Goal: Task Accomplishment & Management: Complete application form

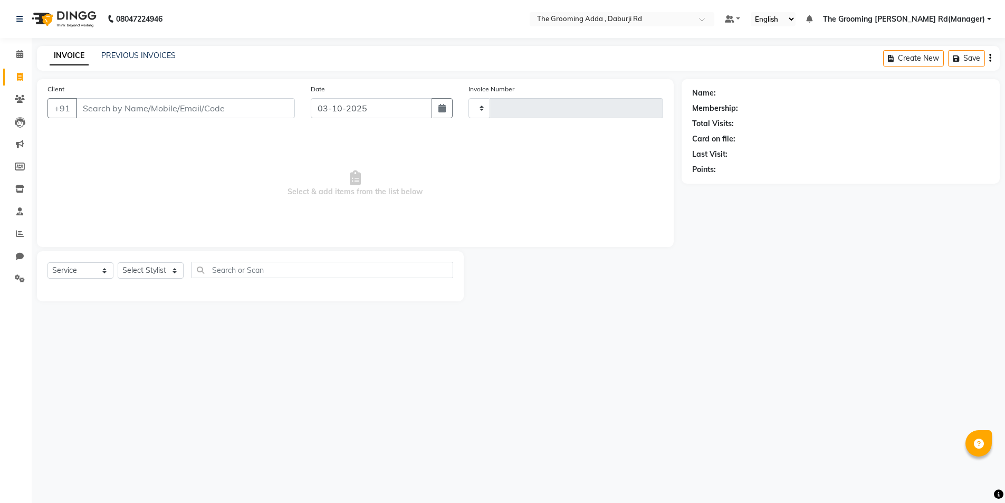
select select "service"
click at [98, 104] on input "Client" at bounding box center [185, 108] width 219 height 20
type input "2469"
select select "8001"
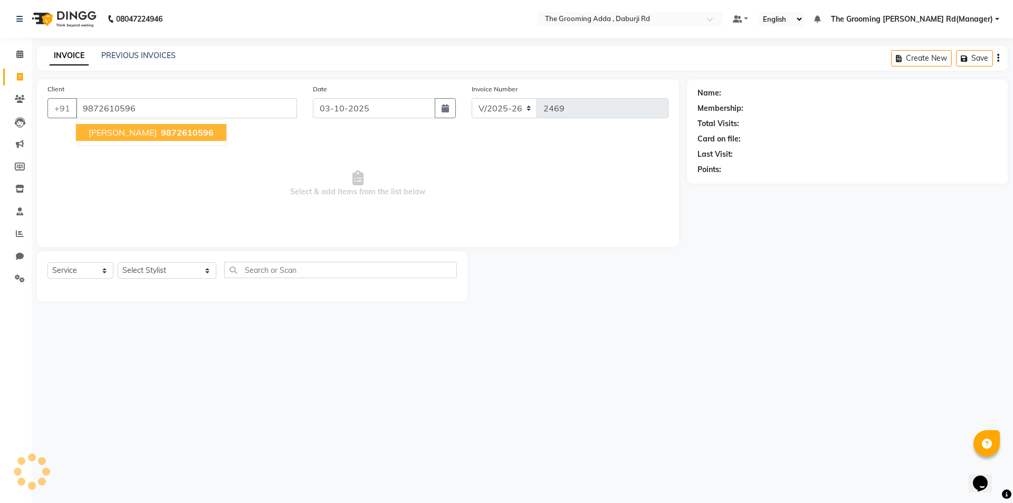
type input "9872610596"
select select "1: Object"
click at [139, 135] on span "[PERSON_NAME]" at bounding box center [123, 132] width 68 height 11
select select "1: Object"
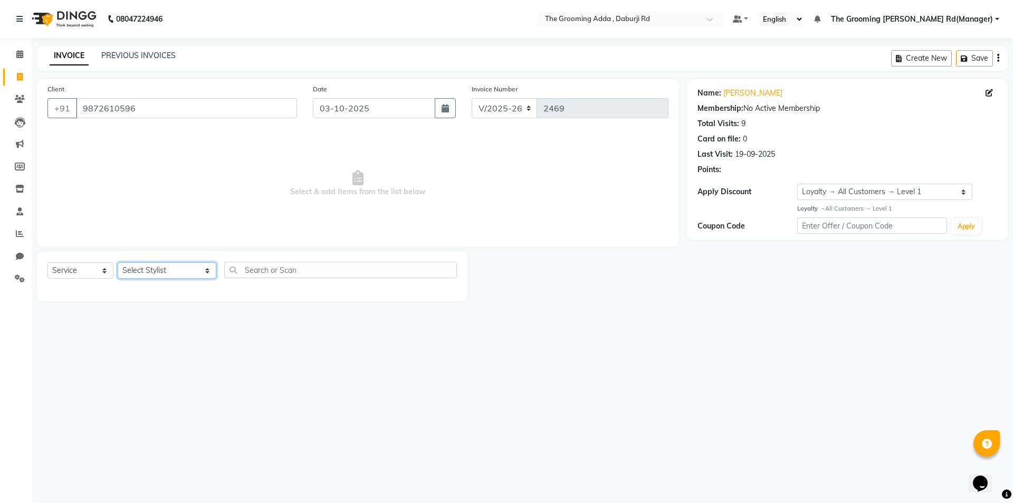
click at [146, 273] on select "Select Stylist [PERSON_NAME] [PERSON_NAME] [PERSON_NAME] [PERSON_NAME] [PERSON_…" at bounding box center [167, 270] width 99 height 16
select select "79355"
click at [118, 262] on select "Select Stylist [PERSON_NAME] [PERSON_NAME] [PERSON_NAME] [PERSON_NAME] [PERSON_…" at bounding box center [167, 270] width 99 height 16
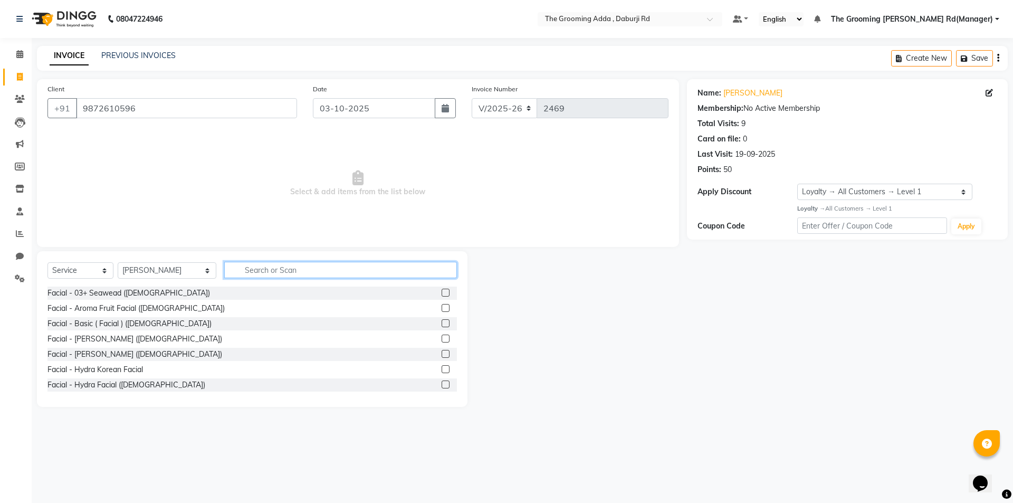
click at [282, 272] on input "text" at bounding box center [340, 270] width 233 height 16
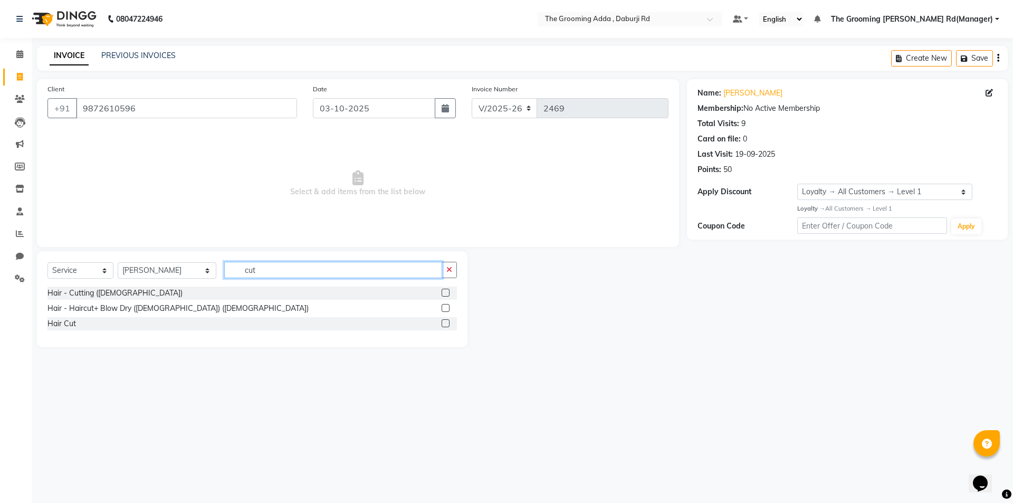
type input "cut"
click at [445, 290] on label at bounding box center [446, 293] width 8 height 8
click at [445, 290] on input "checkbox" at bounding box center [445, 293] width 7 height 7
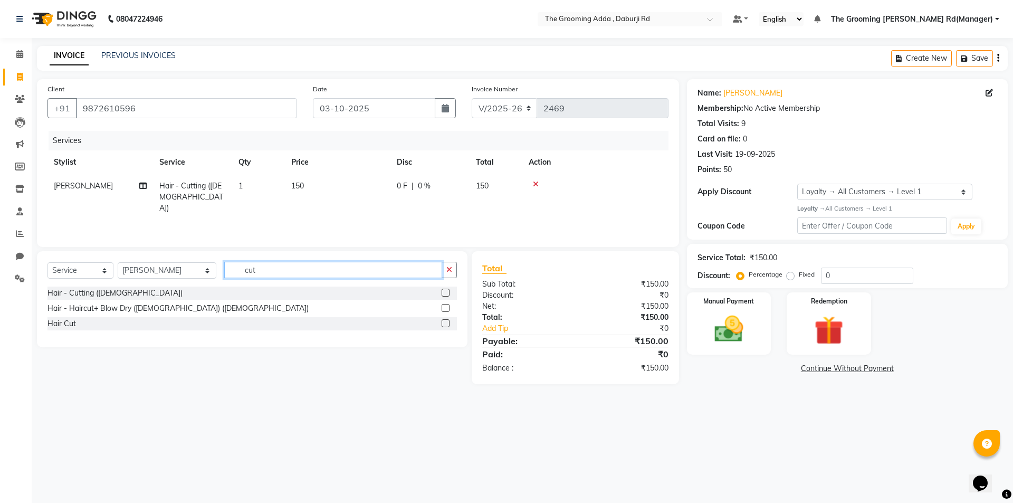
checkbox input "false"
drag, startPoint x: 318, startPoint y: 265, endPoint x: 206, endPoint y: 274, distance: 112.2
click at [206, 274] on div "Select Service Product Membership Package Voucher Prepaid Gift Card Select Styl…" at bounding box center [252, 274] width 410 height 25
type input "be"
click at [444, 292] on label at bounding box center [446, 293] width 8 height 8
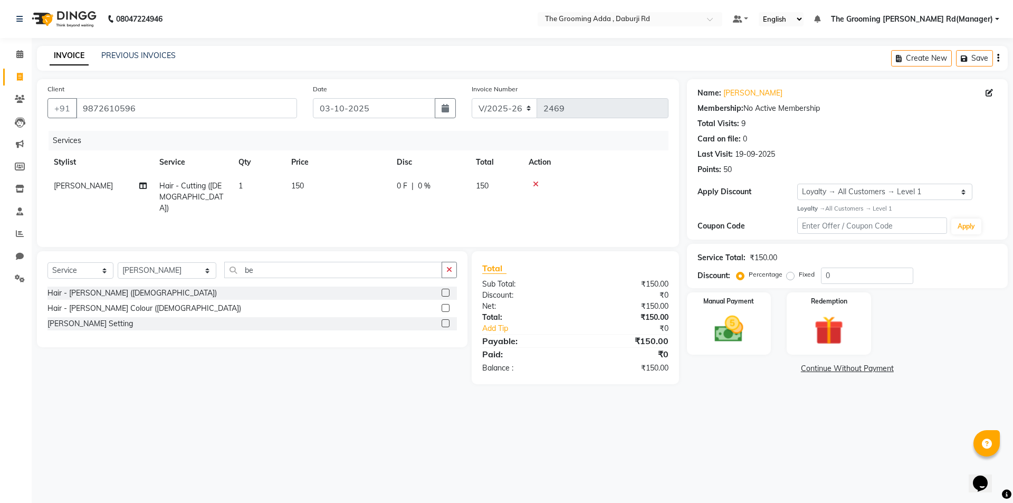
click at [444, 292] on input "checkbox" at bounding box center [445, 293] width 7 height 7
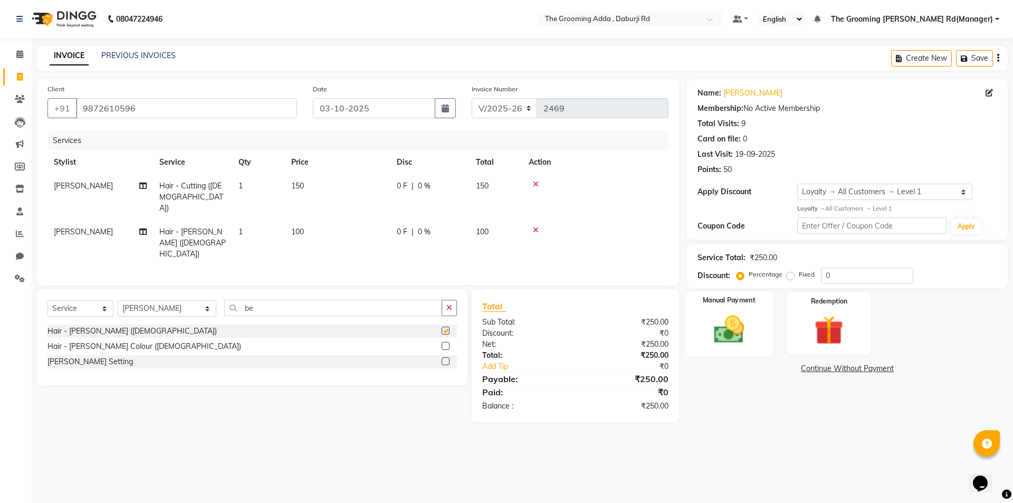
click at [710, 318] on img at bounding box center [729, 329] width 49 height 35
checkbox input "false"
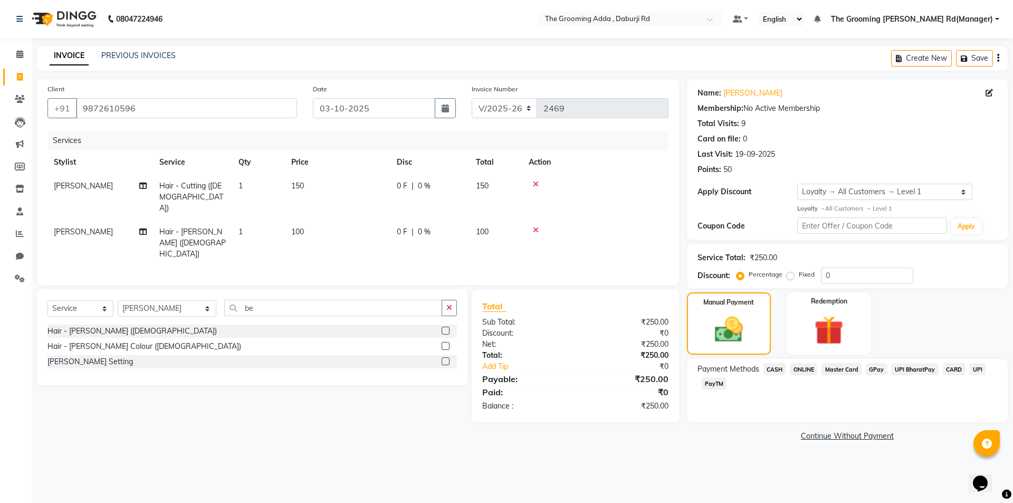
click at [801, 368] on span "ONLINE" at bounding box center [803, 369] width 27 height 12
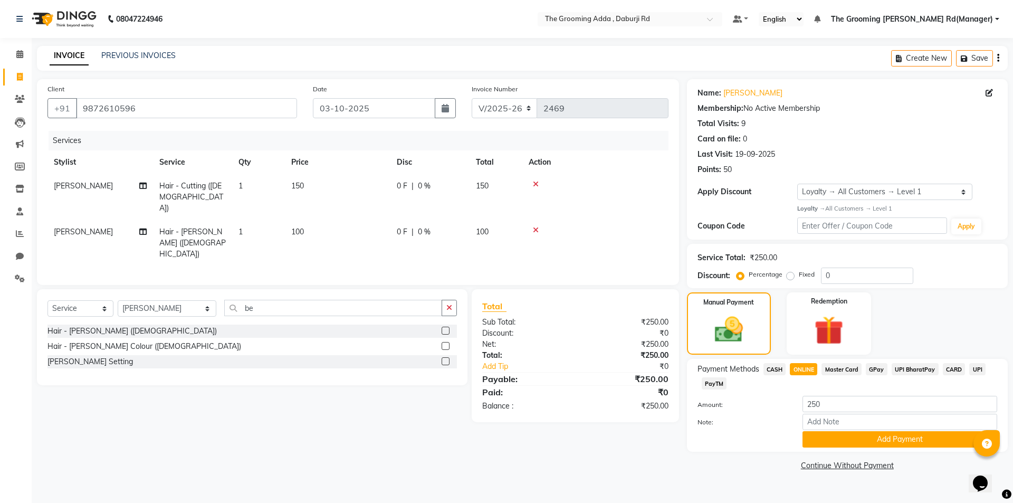
click at [821, 450] on div "Payment Methods CASH ONLINE Master Card GPay UPI BharatPay CARD UPI PayTM Amoun…" at bounding box center [847, 405] width 321 height 93
click at [822, 443] on button "Add Payment" at bounding box center [900, 439] width 195 height 16
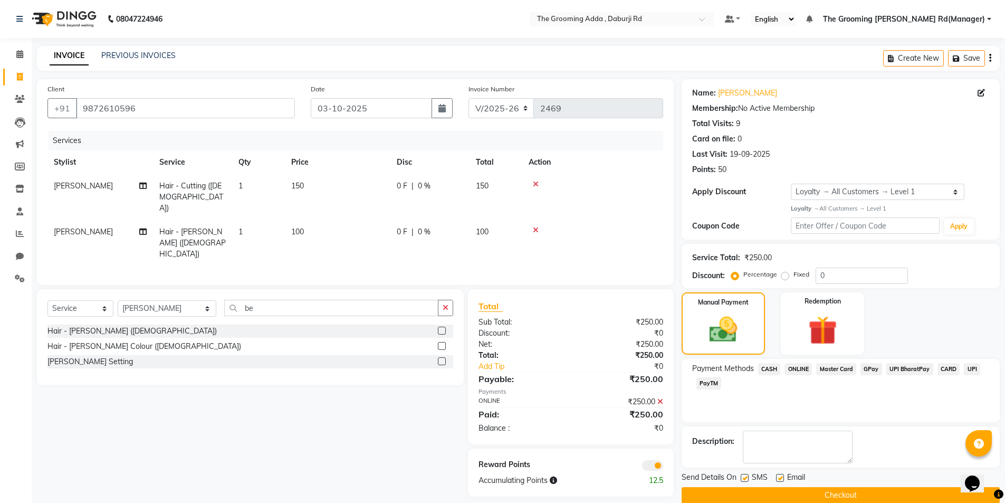
click at [786, 480] on div "Email" at bounding box center [794, 478] width 37 height 13
click at [781, 478] on label at bounding box center [780, 478] width 8 height 8
click at [781, 478] on input "checkbox" at bounding box center [779, 478] width 7 height 7
checkbox input "false"
click at [746, 480] on label at bounding box center [745, 478] width 8 height 8
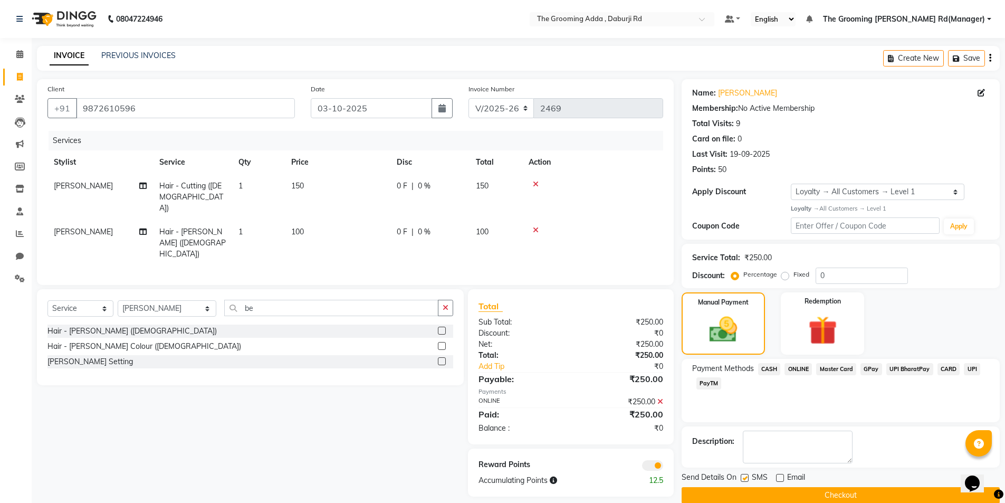
click at [746, 480] on input "checkbox" at bounding box center [744, 478] width 7 height 7
checkbox input "false"
click at [743, 497] on button "Checkout" at bounding box center [841, 495] width 318 height 16
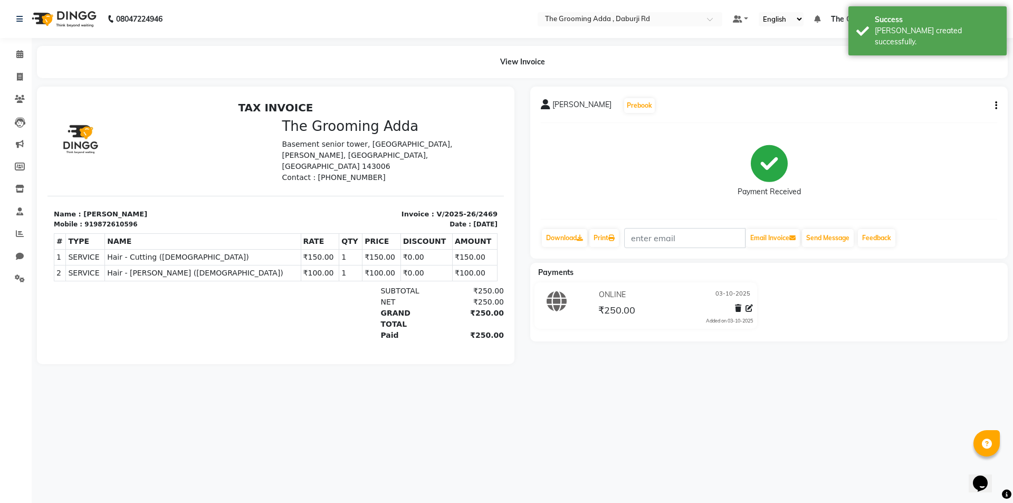
select select "service"
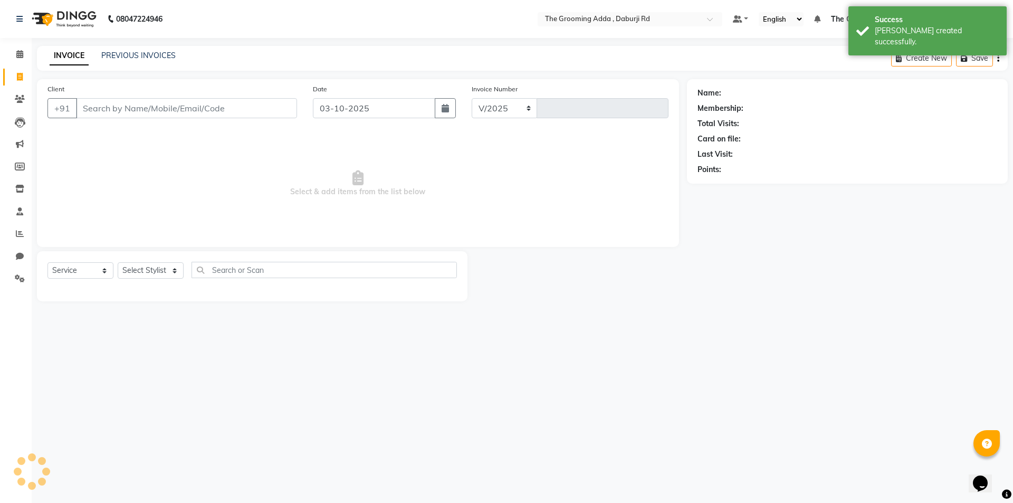
select select "8001"
type input "2470"
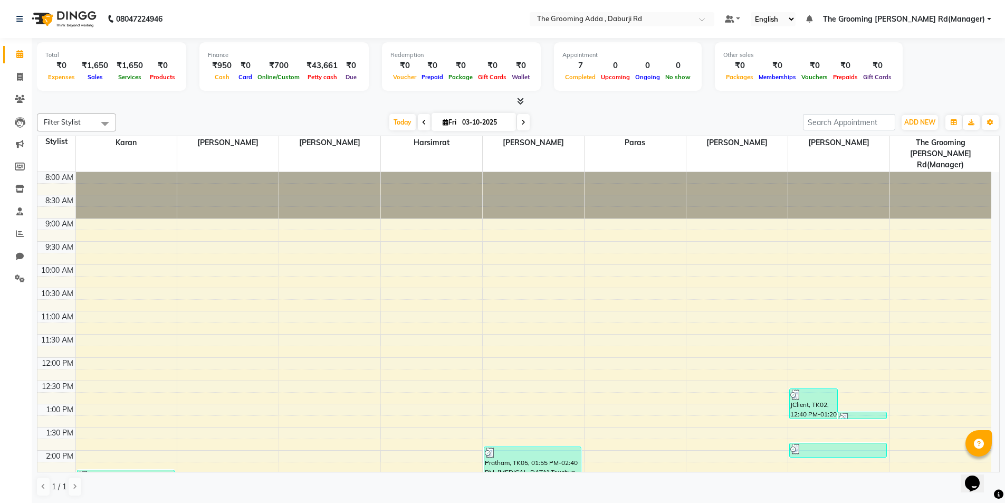
click at [0, 71] on li "Invoice" at bounding box center [16, 77] width 32 height 23
click at [21, 76] on icon at bounding box center [20, 77] width 6 height 8
select select "service"
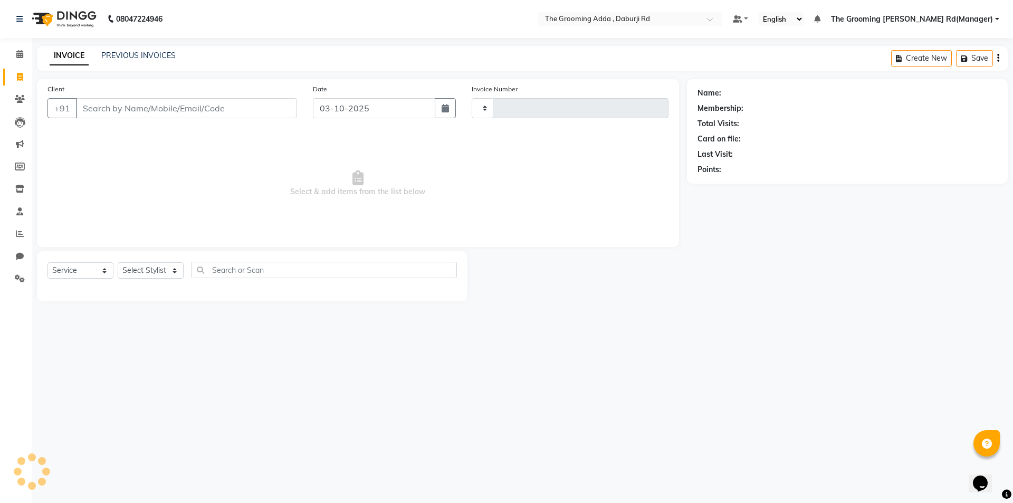
type input "2470"
select select "8001"
click at [96, 101] on input "Client" at bounding box center [186, 108] width 221 height 20
type input "7973833087"
select select "1: Object"
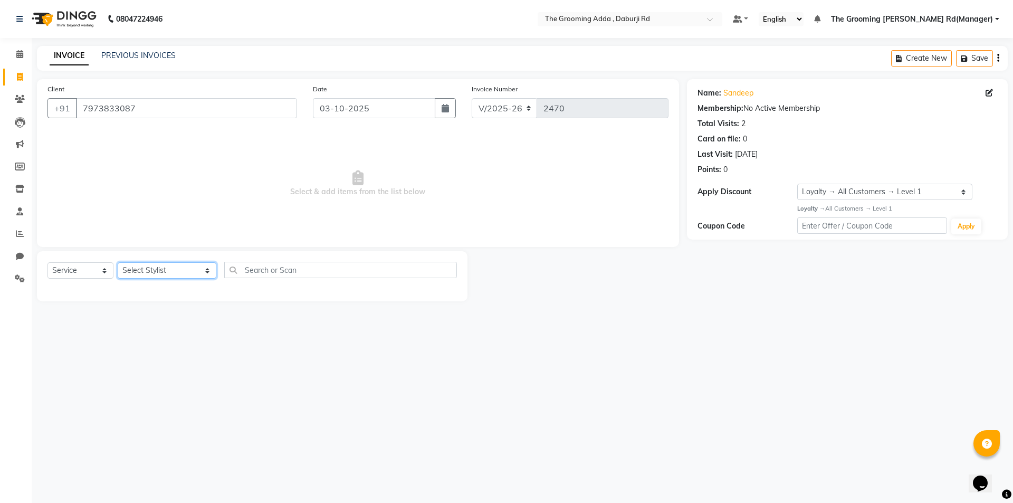
drag, startPoint x: 159, startPoint y: 272, endPoint x: 159, endPoint y: 278, distance: 6.3
click at [159, 272] on select "Select Stylist [PERSON_NAME] [PERSON_NAME] [PERSON_NAME] [PERSON_NAME] [PERSON_…" at bounding box center [167, 270] width 99 height 16
select select "79353"
click at [118, 262] on select "Select Stylist [PERSON_NAME] [PERSON_NAME] [PERSON_NAME] [PERSON_NAME] [PERSON_…" at bounding box center [167, 270] width 99 height 16
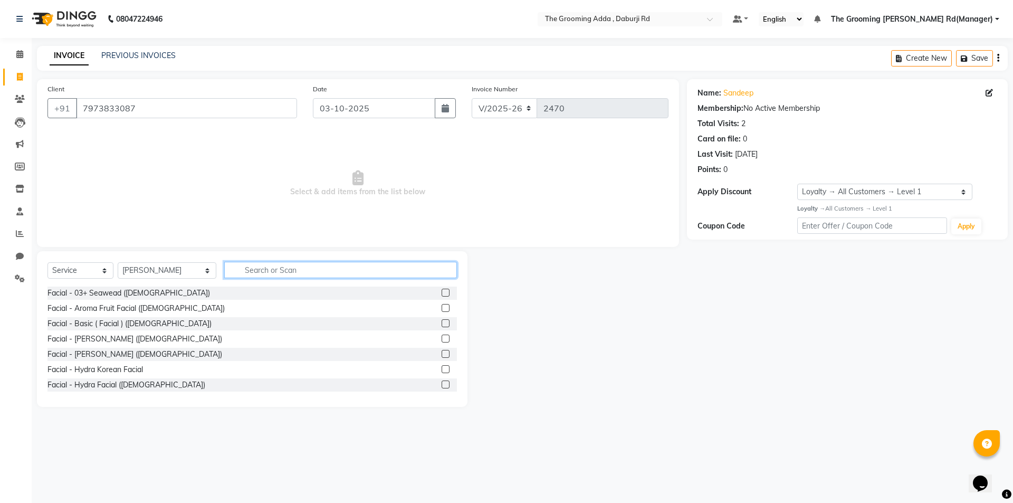
click at [256, 272] on input "text" at bounding box center [340, 270] width 233 height 16
type input "thre"
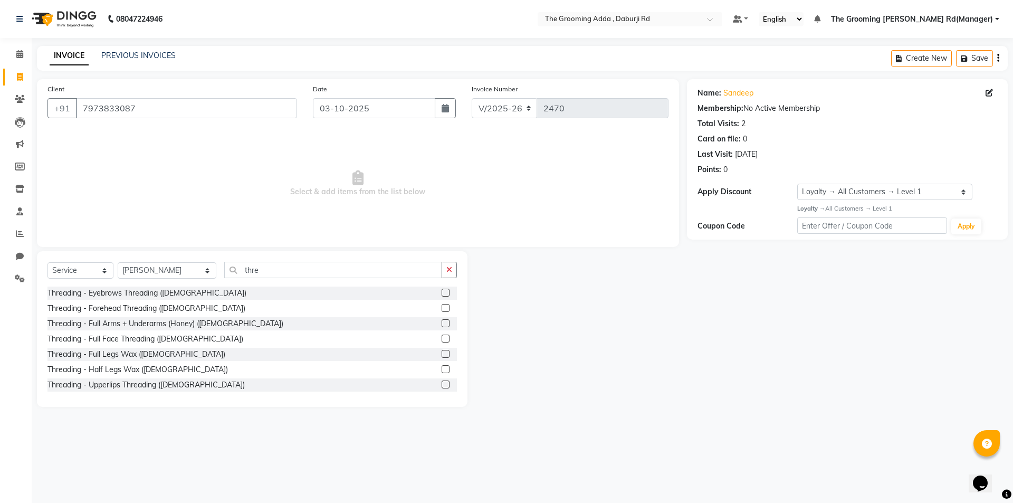
click at [442, 339] on label at bounding box center [446, 339] width 8 height 8
click at [442, 339] on input "checkbox" at bounding box center [445, 339] width 7 height 7
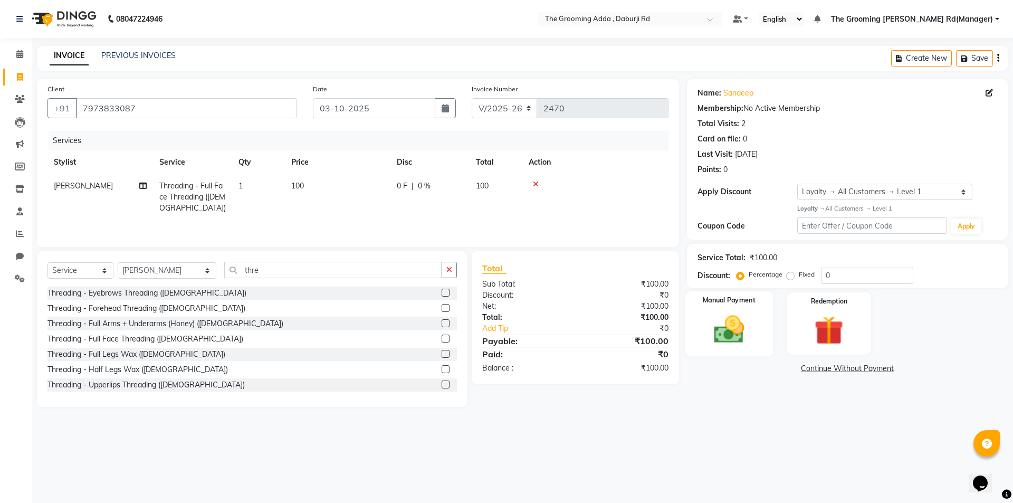
checkbox input "false"
click at [701, 321] on div "Manual Payment" at bounding box center [729, 323] width 88 height 65
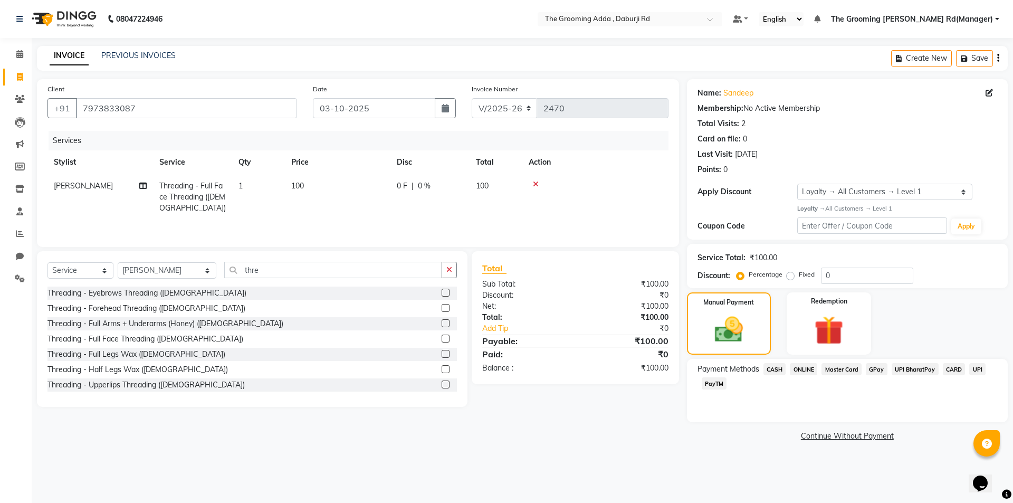
click at [782, 367] on span "CASH" at bounding box center [775, 369] width 23 height 12
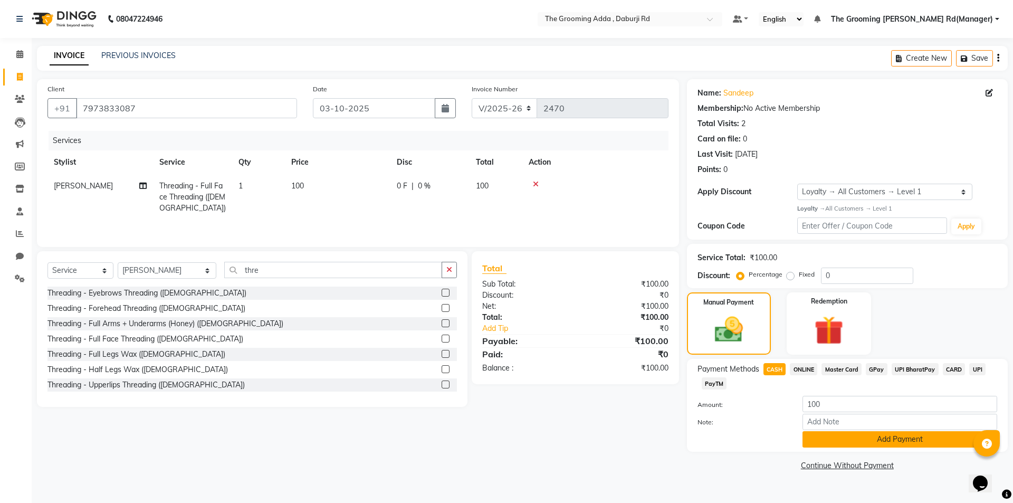
click at [808, 435] on button "Add Payment" at bounding box center [900, 439] width 195 height 16
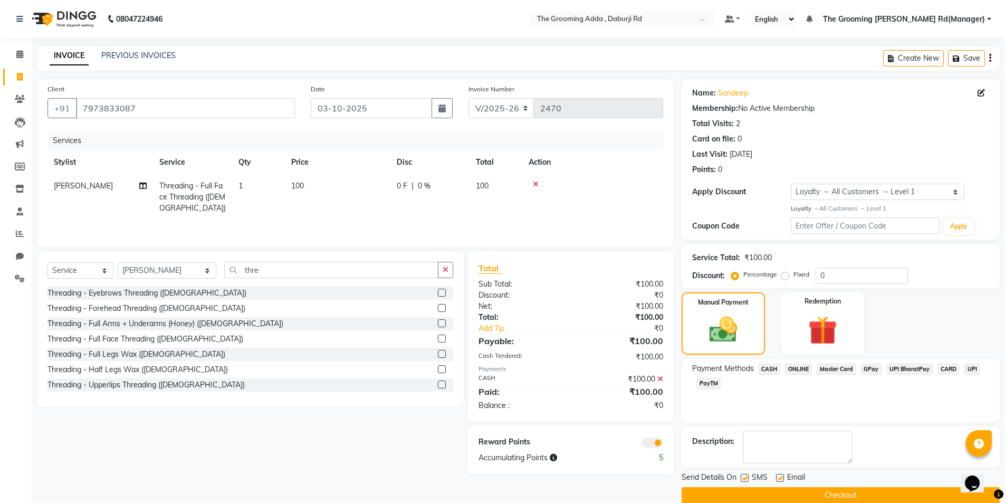
click at [776, 480] on label at bounding box center [780, 478] width 8 height 8
click at [776, 480] on input "checkbox" at bounding box center [779, 478] width 7 height 7
checkbox input "false"
click at [743, 482] on div at bounding box center [744, 479] width 7 height 11
click at [741, 478] on label at bounding box center [745, 478] width 8 height 8
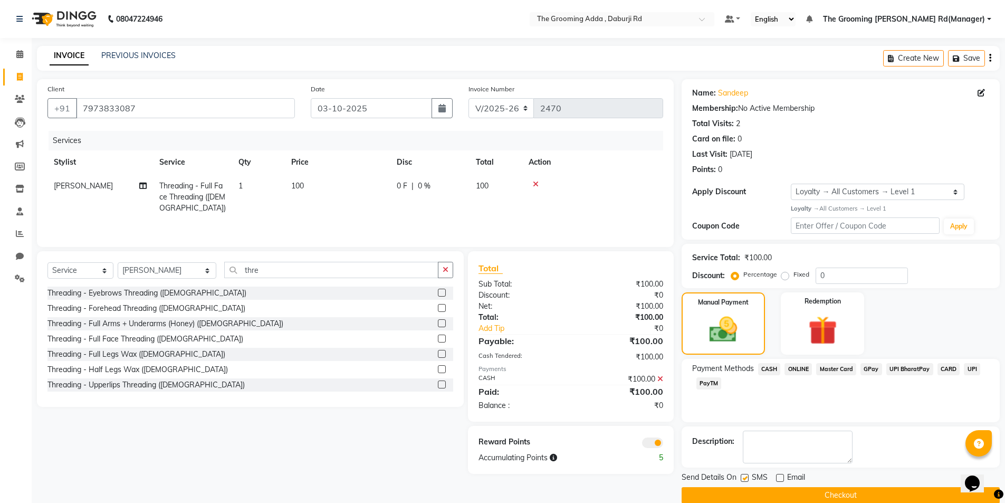
click at [741, 478] on input "checkbox" at bounding box center [744, 478] width 7 height 7
checkbox input "false"
click at [738, 490] on button "Checkout" at bounding box center [841, 495] width 318 height 16
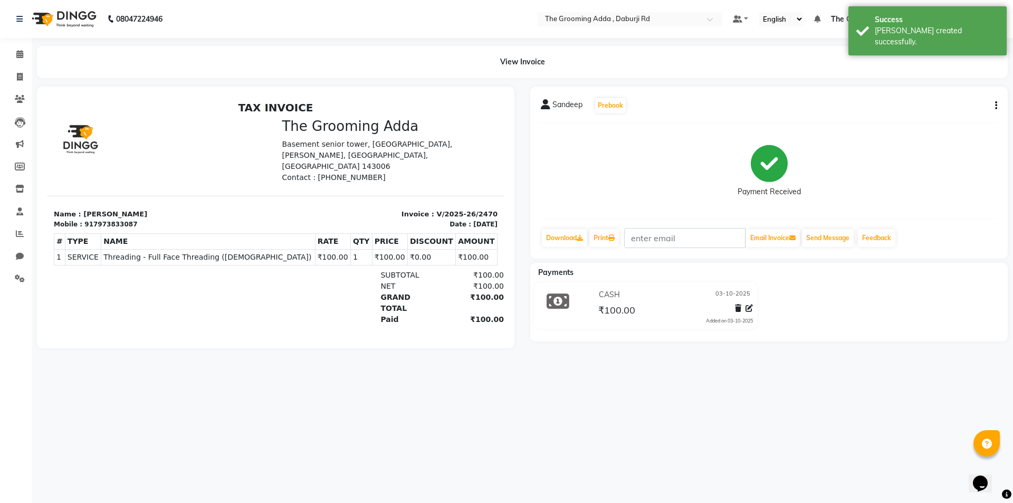
select select "service"
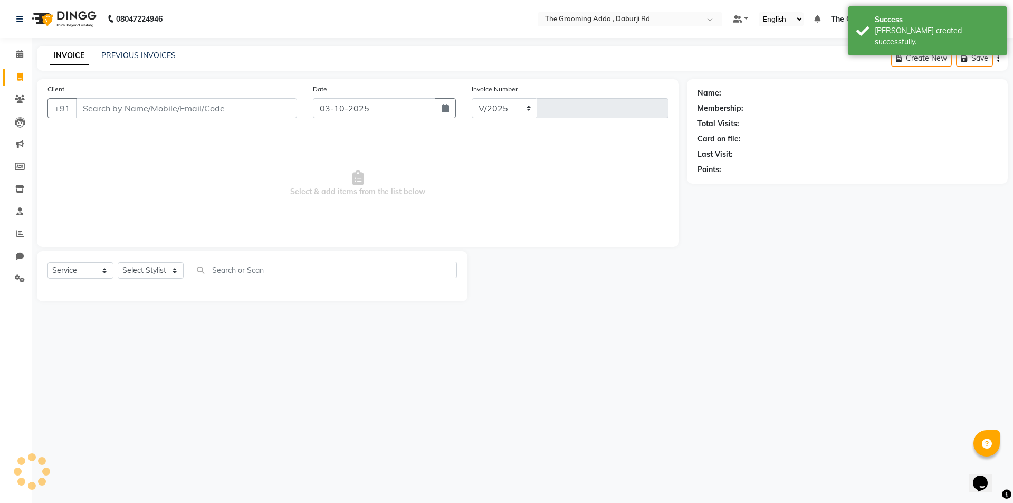
select select "8001"
type input "2471"
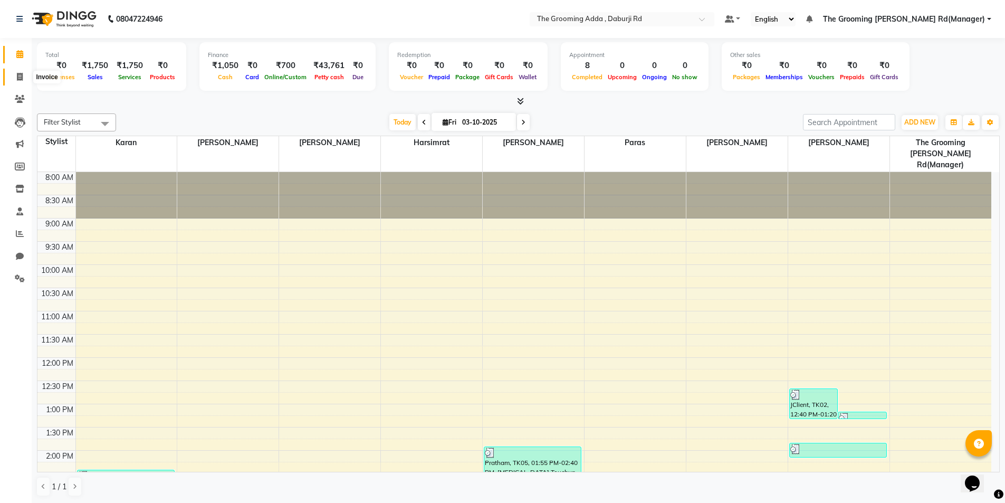
click at [17, 78] on icon at bounding box center [20, 77] width 6 height 8
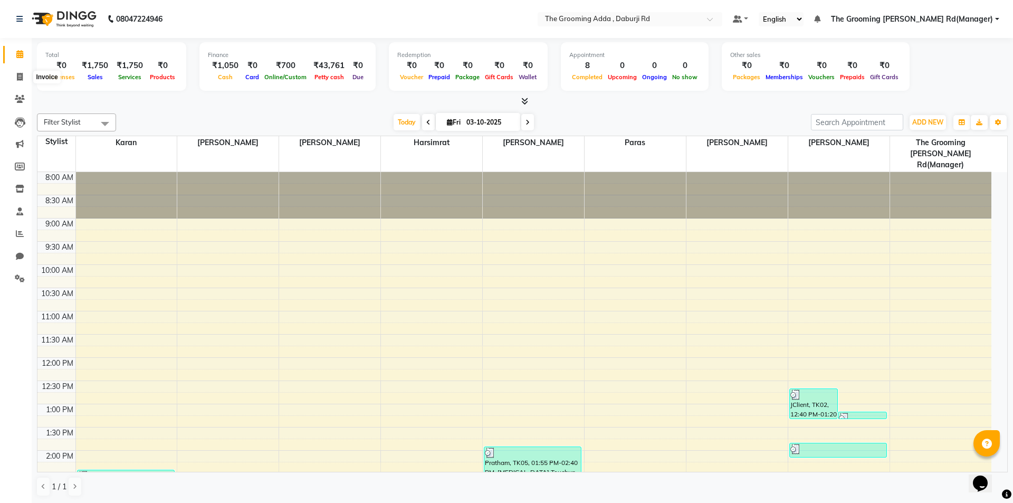
select select "8001"
select select "service"
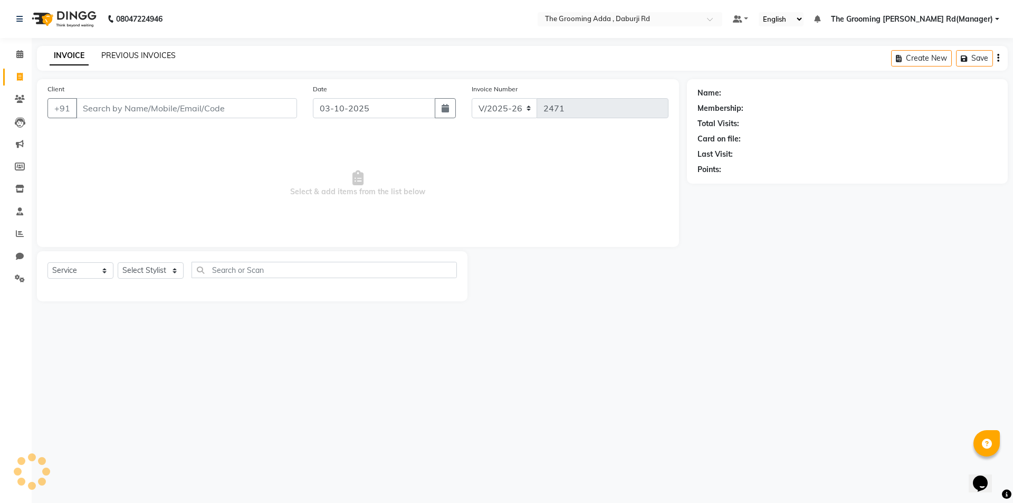
click at [122, 54] on link "PREVIOUS INVOICES" at bounding box center [138, 55] width 74 height 9
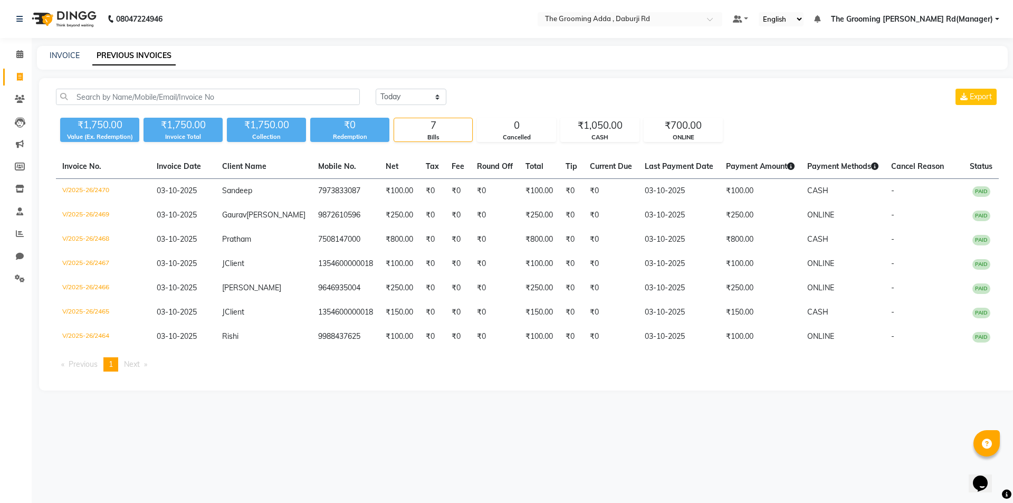
select select "service"
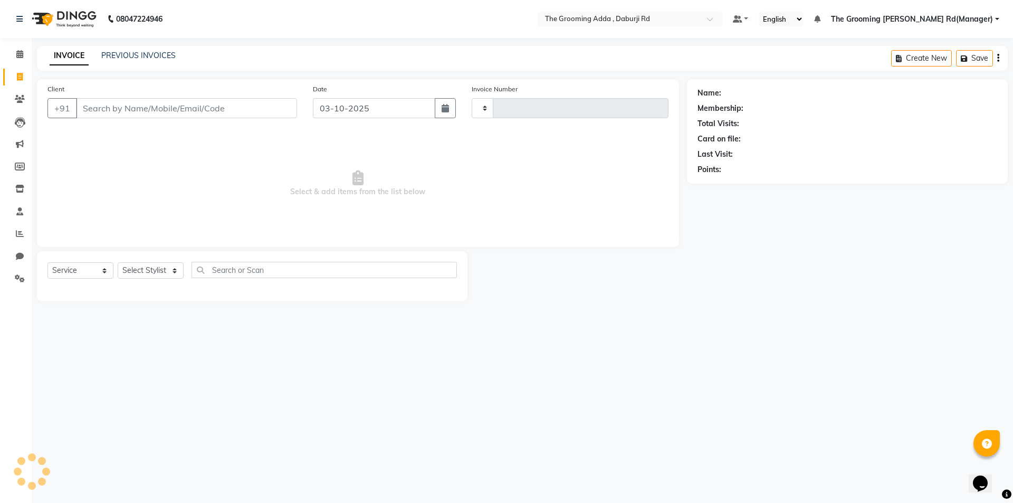
type input "2471"
select select "8001"
click at [160, 269] on select "Select Stylist [PERSON_NAME] [PERSON_NAME] [PERSON_NAME] [PERSON_NAME] [PERSON_…" at bounding box center [167, 270] width 99 height 16
select select "79350"
click at [118, 262] on select "Select Stylist [PERSON_NAME] [PERSON_NAME] [PERSON_NAME] [PERSON_NAME] [PERSON_…" at bounding box center [167, 270] width 99 height 16
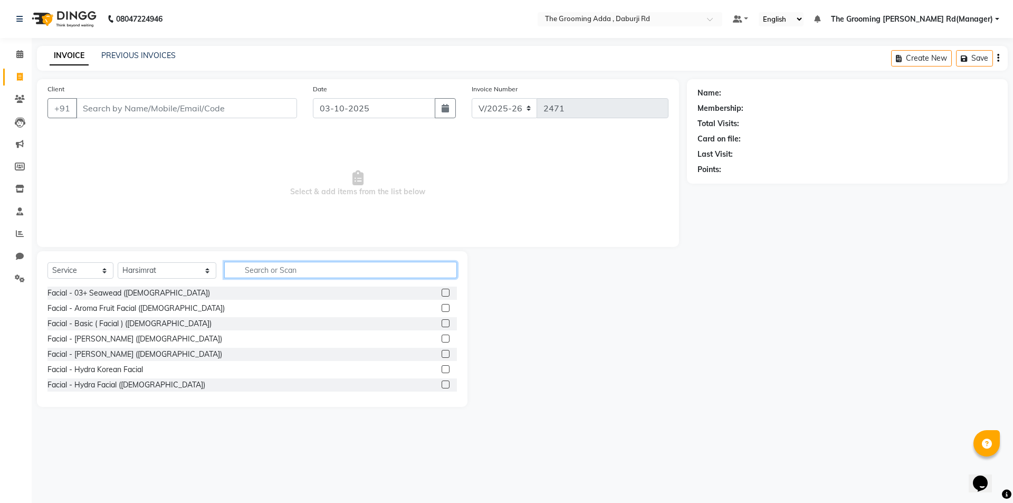
click at [252, 270] on input "text" at bounding box center [340, 270] width 233 height 16
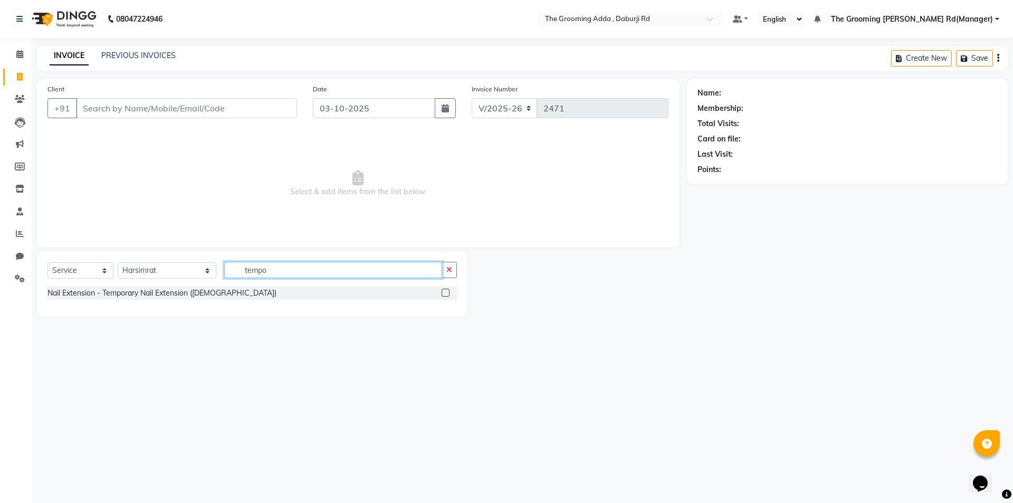
type input "tempo"
click at [449, 291] on label at bounding box center [446, 293] width 8 height 8
click at [449, 291] on input "checkbox" at bounding box center [445, 293] width 7 height 7
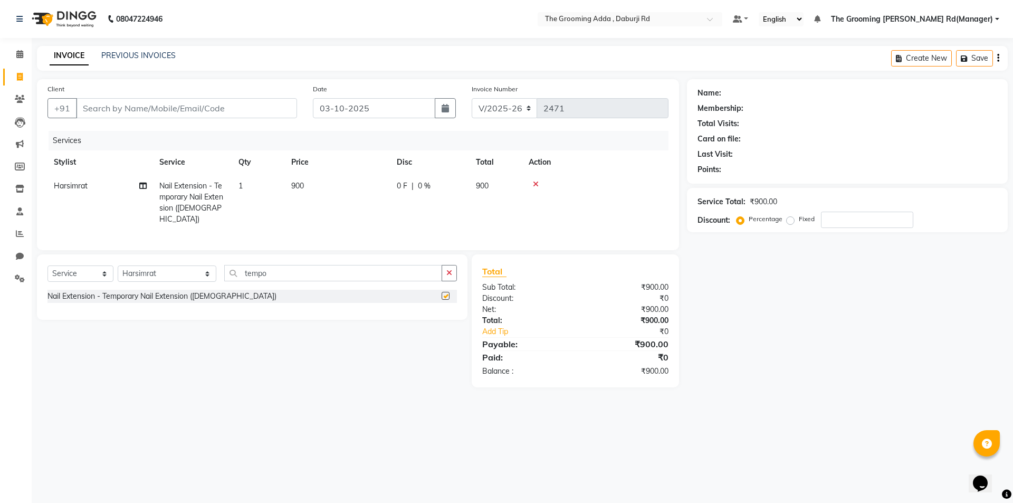
checkbox input "false"
click at [289, 185] on td "900" at bounding box center [338, 202] width 106 height 57
select select "79350"
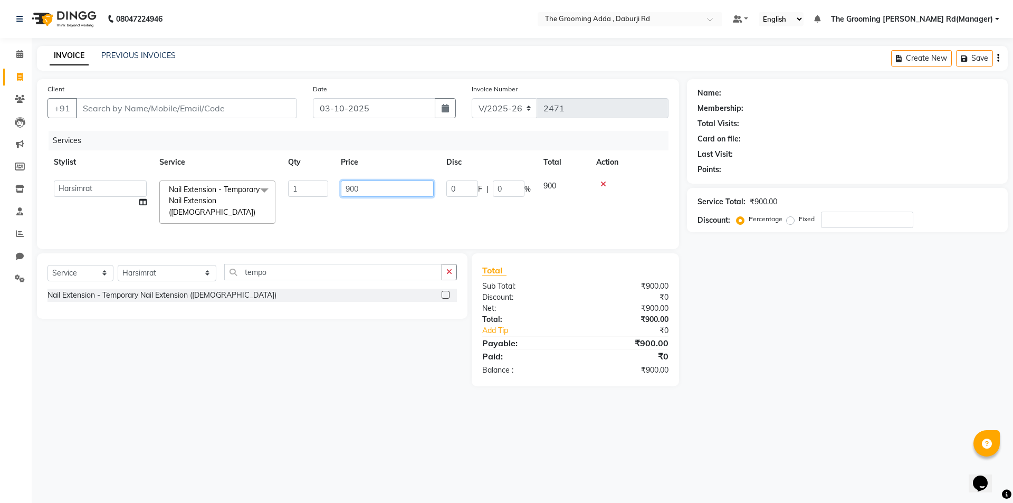
drag, startPoint x: 363, startPoint y: 188, endPoint x: 344, endPoint y: 193, distance: 19.5
click at [344, 193] on input "900" at bounding box center [387, 188] width 93 height 16
type input "800"
click at [756, 314] on div "Name: Membership: Total Visits: Card on file: Last Visit: Points: Service Total…" at bounding box center [851, 232] width 329 height 307
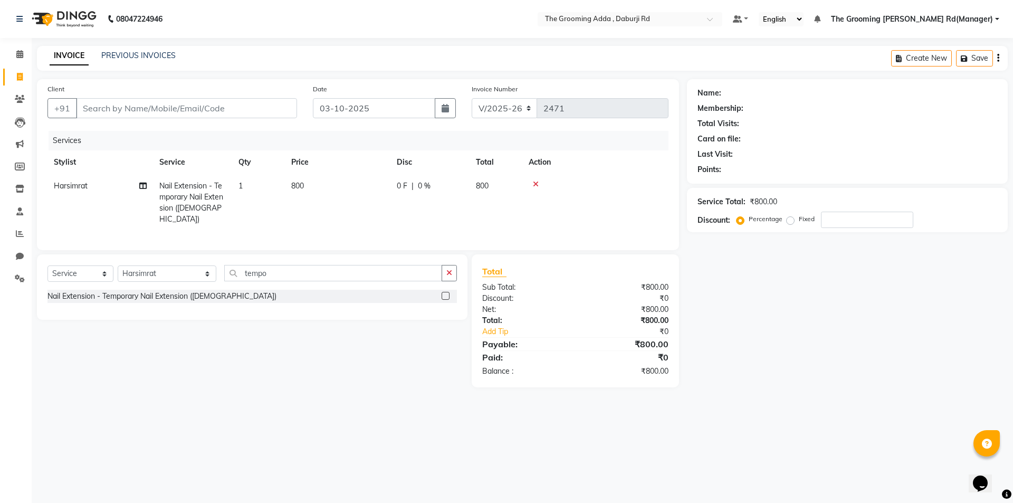
click at [331, 388] on main "INVOICE PREVIOUS INVOICES Create New Save Client +91 Date [DATE] Invoice Number…" at bounding box center [523, 224] width 982 height 357
click at [138, 127] on div "Client +91 Date [DATE] Invoice Number V/2025 V/[PHONE_NUMBER] Services Stylist …" at bounding box center [358, 164] width 642 height 171
click at [138, 113] on input "Client" at bounding box center [186, 108] width 221 height 20
click at [157, 359] on div "Select Service Product Membership Package Voucher Prepaid Gift Card Select Styl…" at bounding box center [248, 320] width 439 height 133
click at [186, 100] on input "Client" at bounding box center [186, 108] width 221 height 20
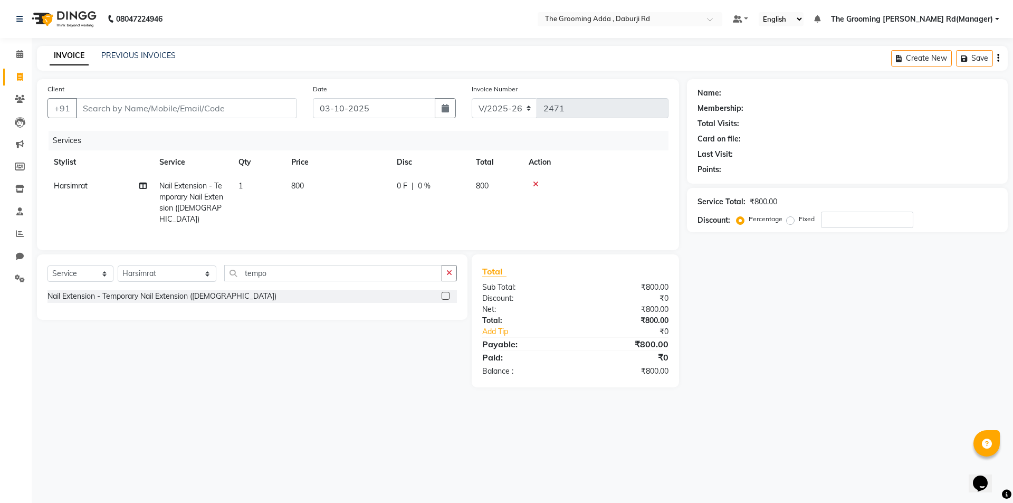
click at [154, 426] on div "08047224946 Select Location × The Grooming Adda , Daburji Rd Default Panel My P…" at bounding box center [506, 251] width 1013 height 503
click at [124, 103] on input "Client" at bounding box center [186, 108] width 221 height 20
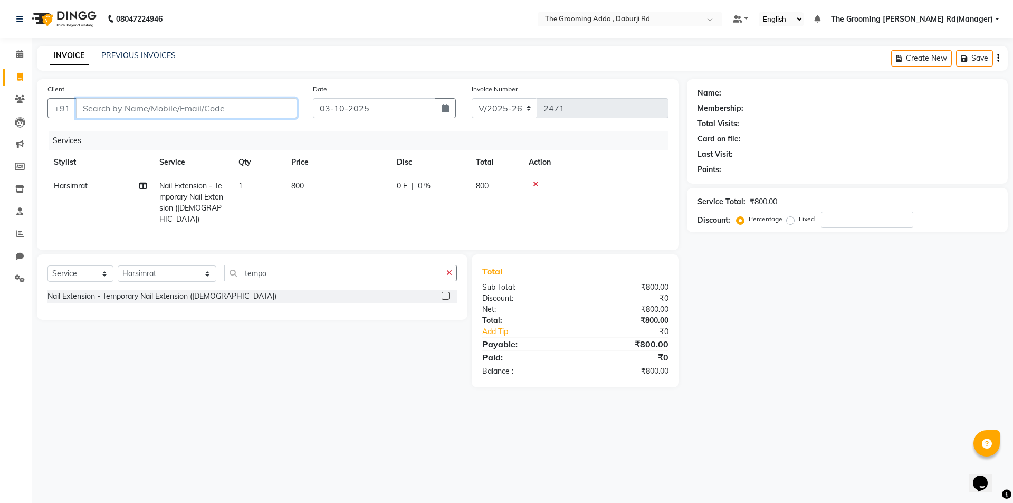
click at [124, 103] on input "Client" at bounding box center [186, 108] width 221 height 20
click at [126, 109] on input "Client" at bounding box center [186, 108] width 221 height 20
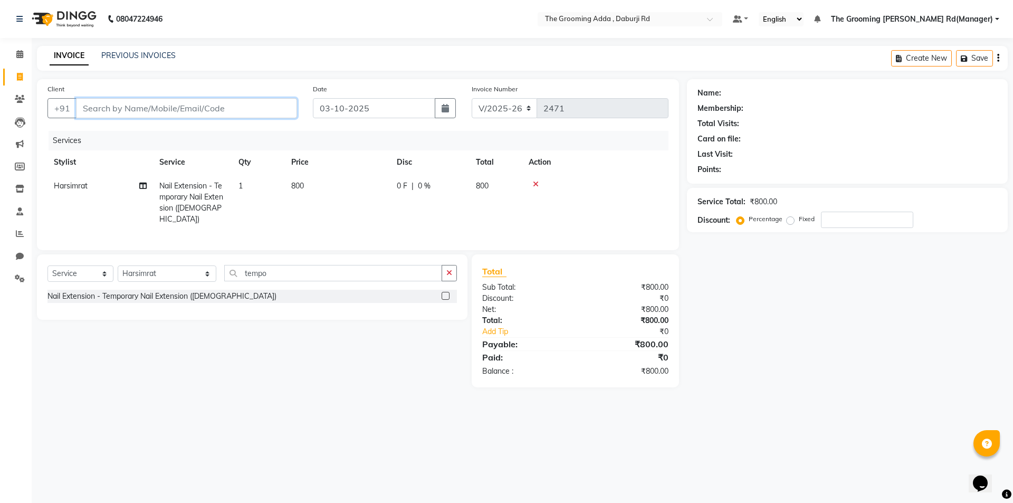
click at [126, 109] on input "Client" at bounding box center [186, 108] width 221 height 20
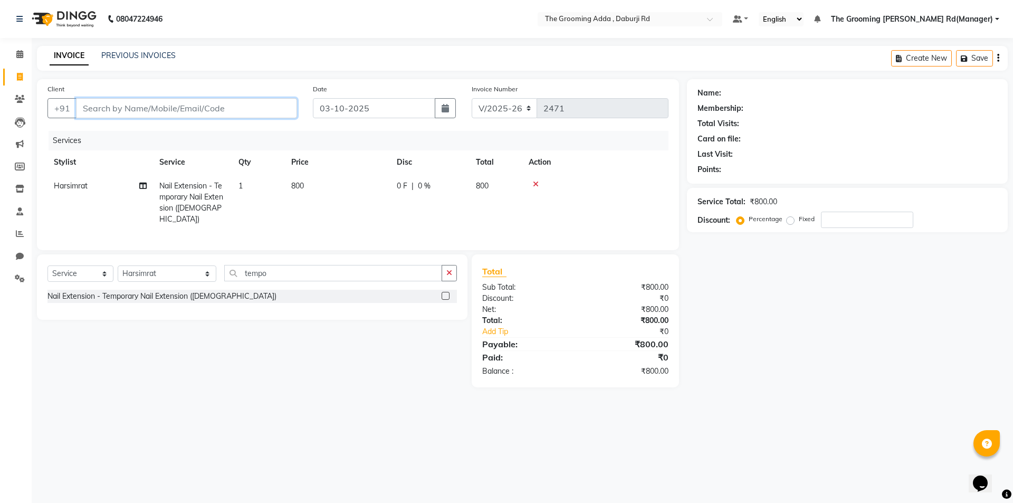
click at [126, 109] on input "Client" at bounding box center [186, 108] width 221 height 20
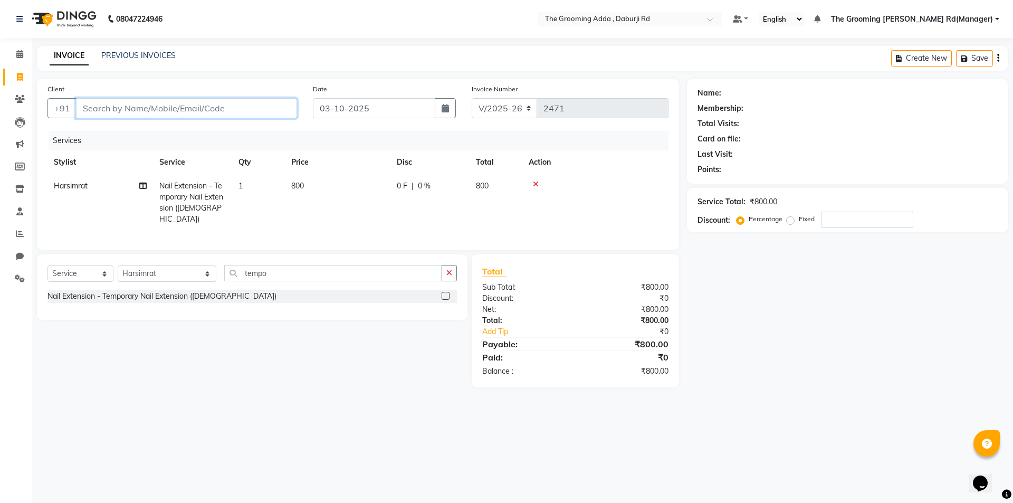
click at [126, 109] on input "Client" at bounding box center [186, 108] width 221 height 20
type input "7"
type input "0"
type input "7986780824"
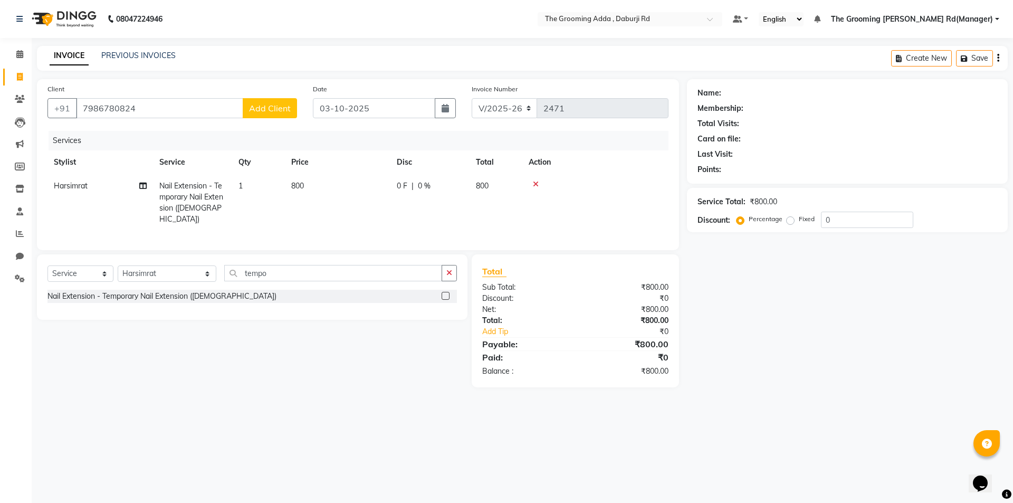
click at [269, 107] on span "Add Client" at bounding box center [270, 108] width 42 height 11
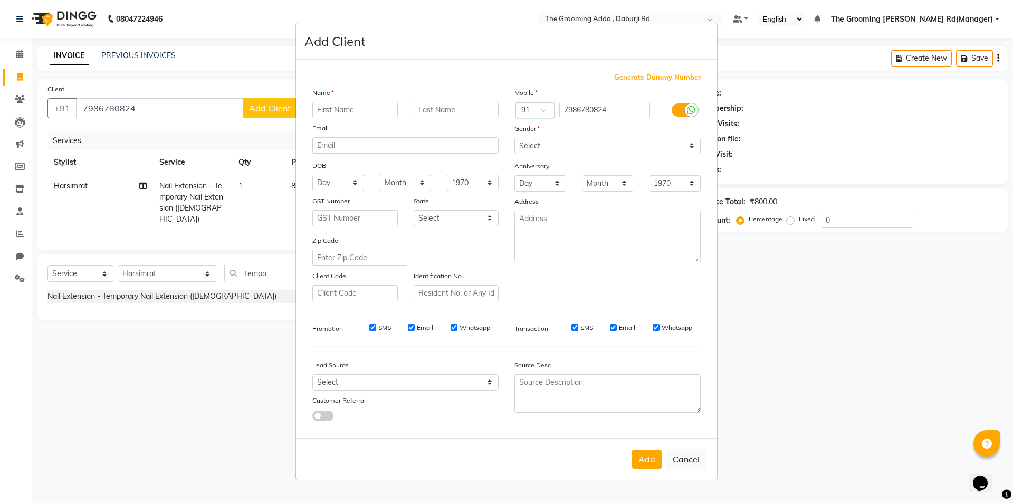
click at [328, 112] on input "text" at bounding box center [354, 110] width 85 height 16
type input "[PERSON_NAME]"
type input "Kaur"
click at [549, 149] on select "Select [DEMOGRAPHIC_DATA] [DEMOGRAPHIC_DATA] Other Prefer Not To Say" at bounding box center [608, 146] width 186 height 16
select select "[DEMOGRAPHIC_DATA]"
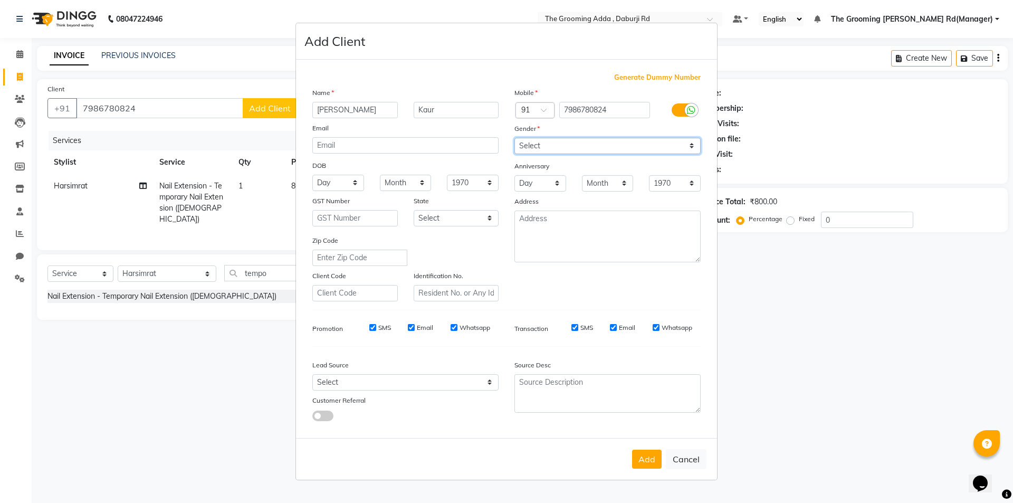
click at [515, 138] on select "Select [DEMOGRAPHIC_DATA] [DEMOGRAPHIC_DATA] Other Prefer Not To Say" at bounding box center [608, 146] width 186 height 16
click at [644, 469] on div "Add Cancel" at bounding box center [506, 459] width 421 height 42
click at [644, 461] on button "Add" at bounding box center [647, 459] width 30 height 19
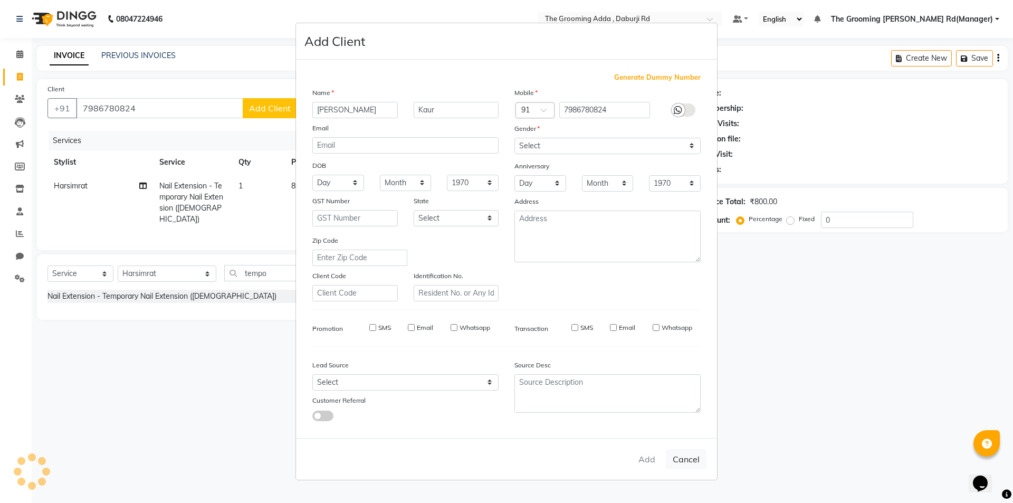
select select
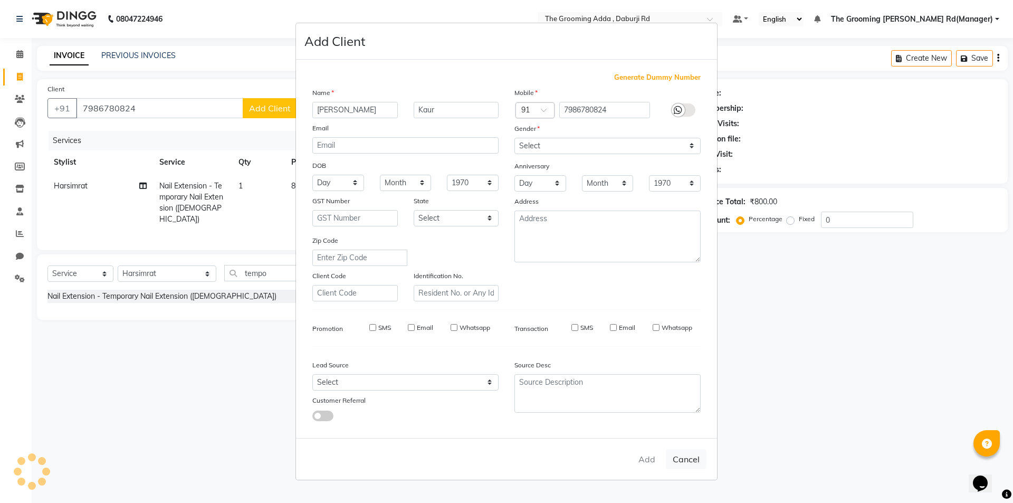
select select
checkbox input "false"
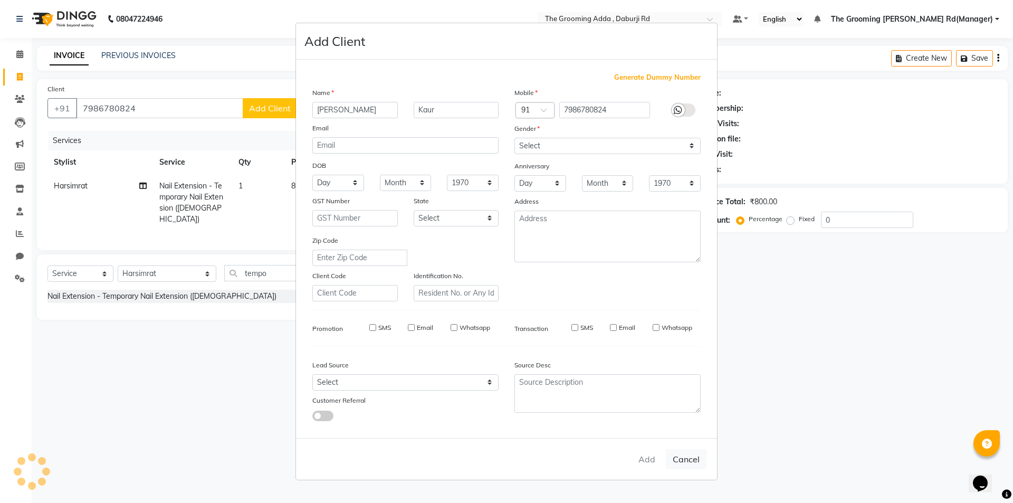
checkbox input "false"
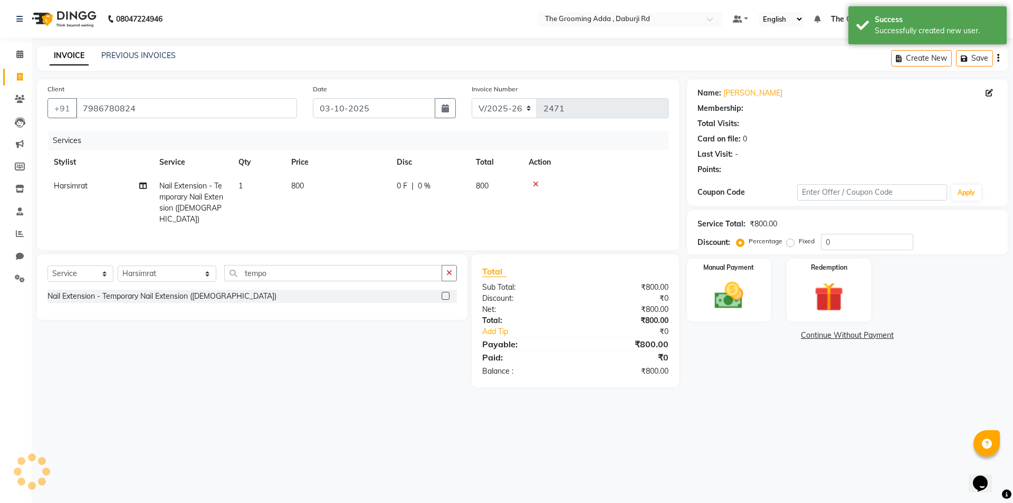
select select "1: Object"
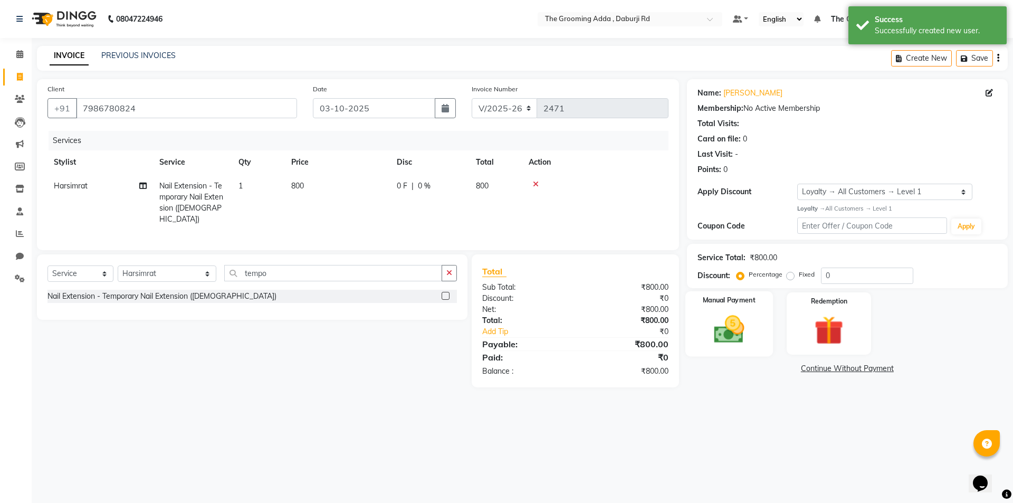
click at [724, 337] on img at bounding box center [729, 329] width 49 height 35
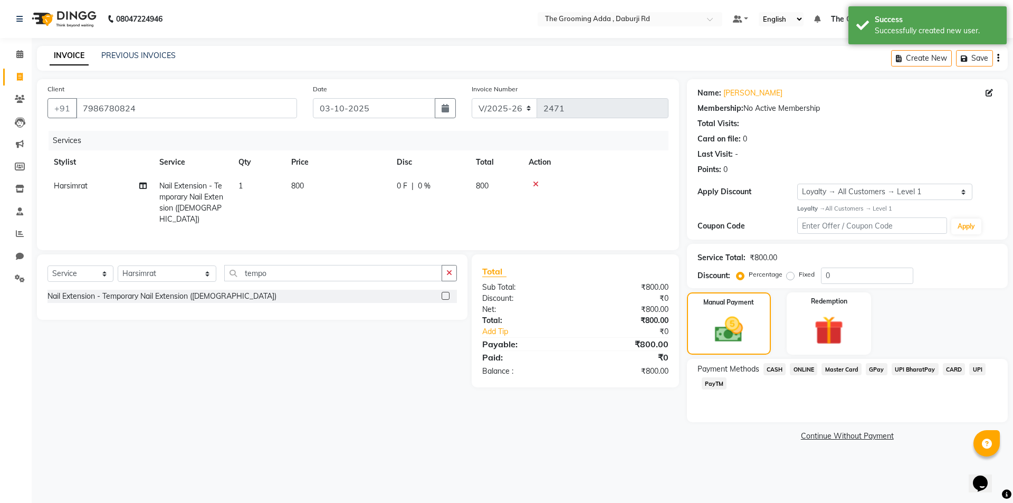
click at [771, 373] on span "CASH" at bounding box center [775, 369] width 23 height 12
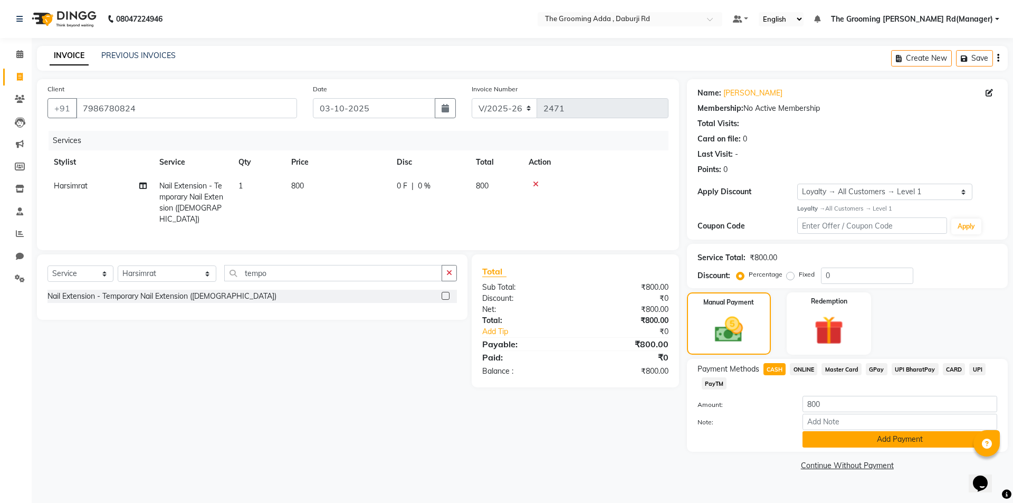
click at [872, 439] on button "Add Payment" at bounding box center [900, 439] width 195 height 16
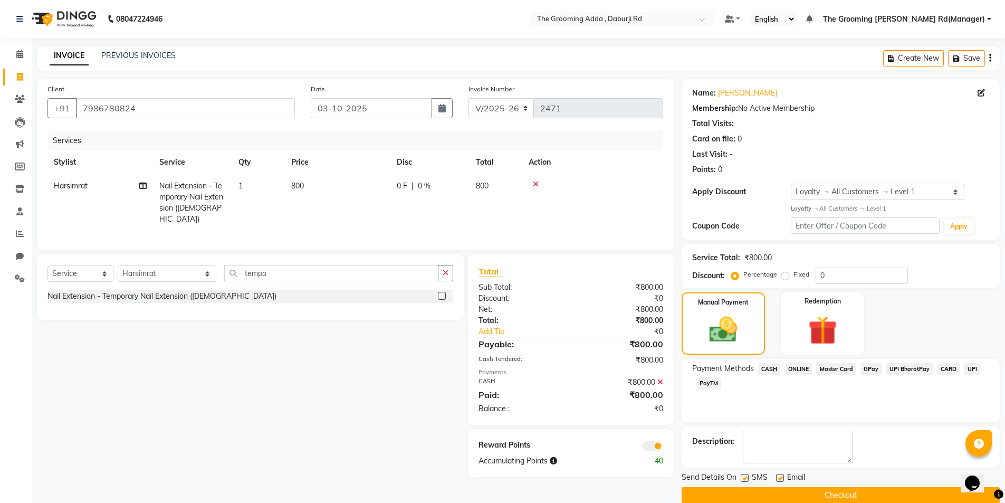
click at [781, 479] on label at bounding box center [780, 478] width 8 height 8
click at [781, 479] on input "checkbox" at bounding box center [779, 478] width 7 height 7
checkbox input "false"
click at [746, 476] on label at bounding box center [745, 478] width 8 height 8
click at [746, 476] on input "checkbox" at bounding box center [744, 478] width 7 height 7
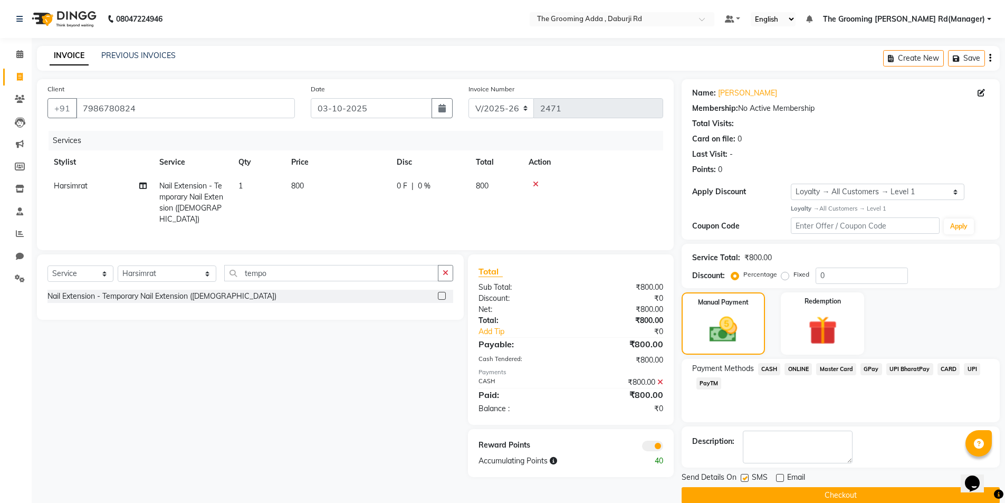
checkbox input "false"
click at [788, 497] on button "Checkout" at bounding box center [841, 495] width 318 height 16
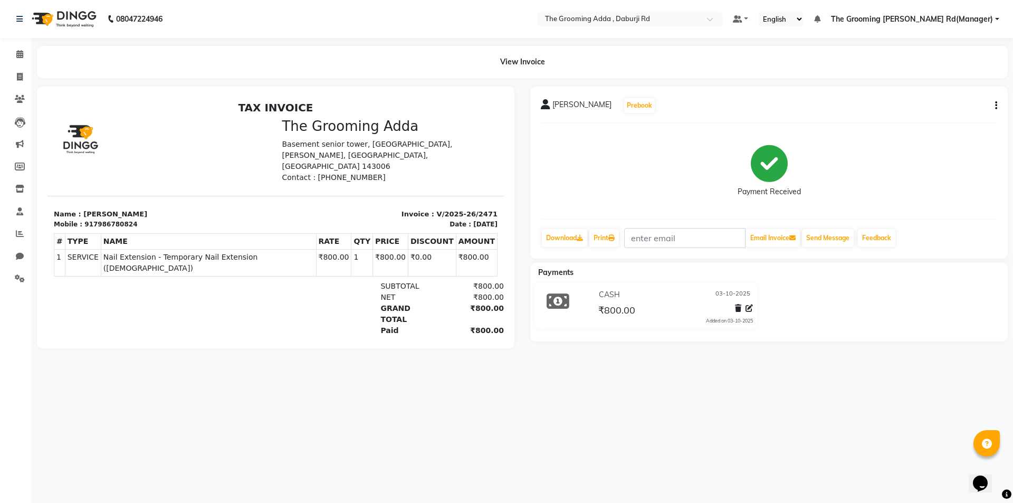
select select "service"
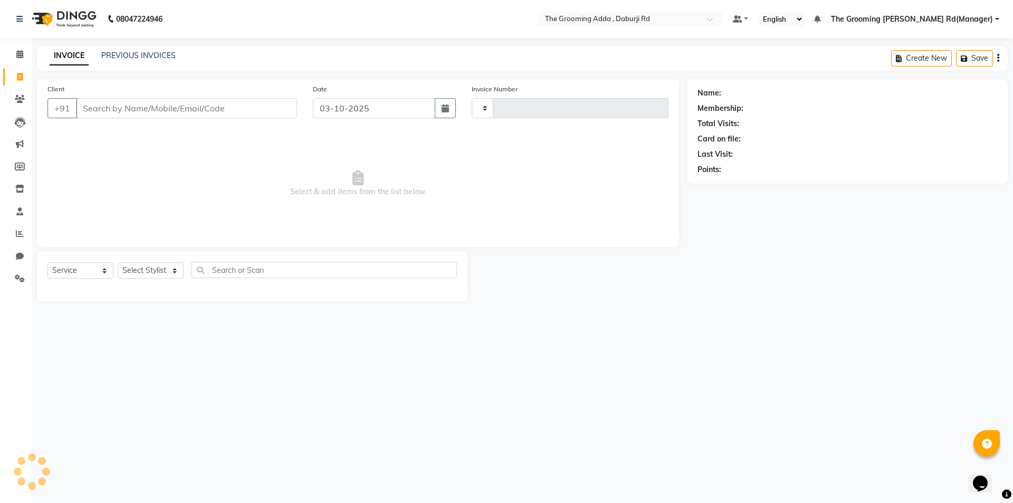
type input "2472"
select select "8001"
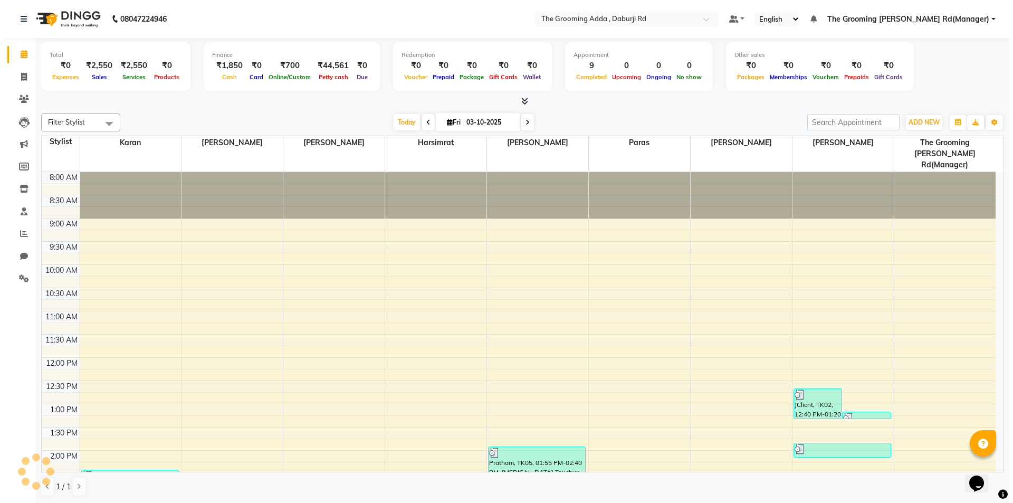
scroll to position [292, 0]
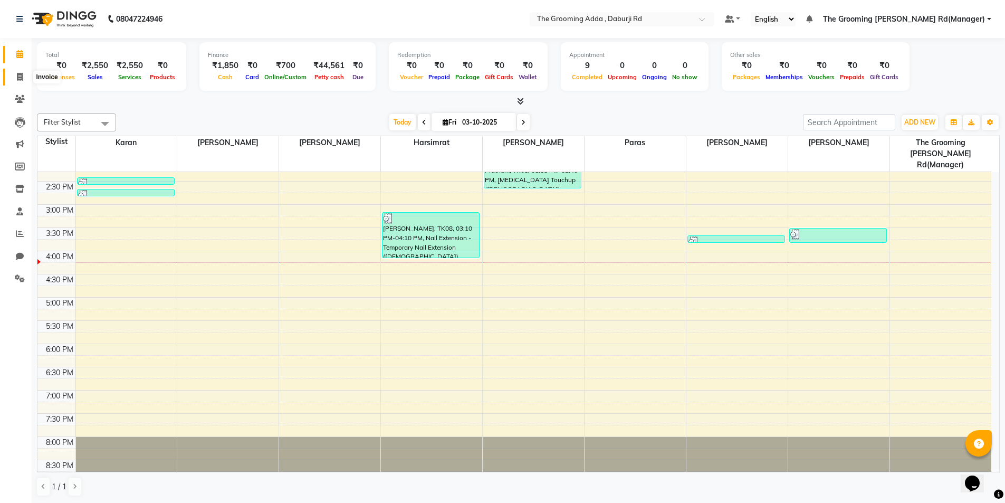
click at [26, 79] on span at bounding box center [20, 77] width 18 height 12
select select "service"
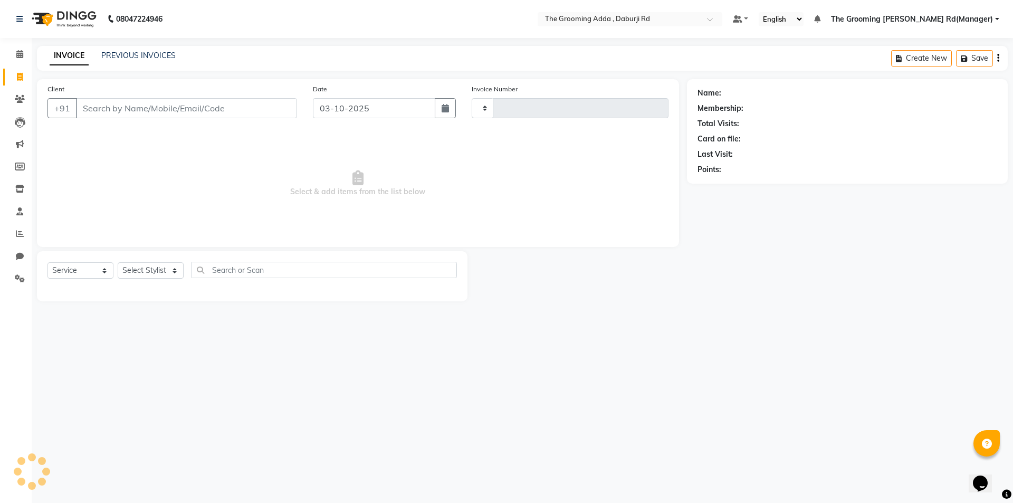
type input "2472"
select select "8001"
click at [151, 273] on select "Select Stylist [PERSON_NAME] [PERSON_NAME] [PERSON_NAME] [PERSON_NAME] [PERSON_…" at bounding box center [167, 270] width 99 height 16
select select "79344"
click at [118, 262] on select "Select Stylist [PERSON_NAME] [PERSON_NAME] [PERSON_NAME] [PERSON_NAME] [PERSON_…" at bounding box center [167, 270] width 99 height 16
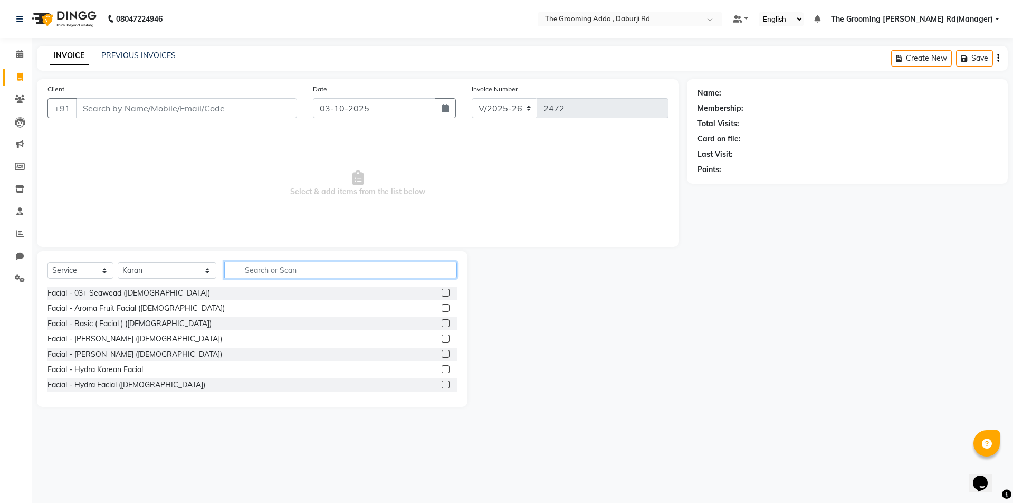
click at [248, 274] on input "text" at bounding box center [340, 270] width 233 height 16
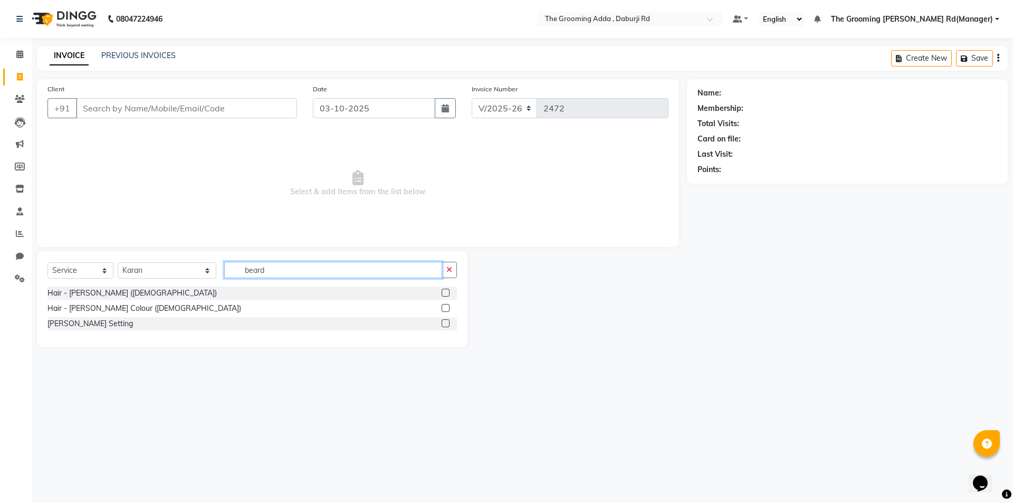
type input "beard"
click at [445, 290] on label at bounding box center [446, 293] width 8 height 8
click at [445, 290] on input "checkbox" at bounding box center [445, 293] width 7 height 7
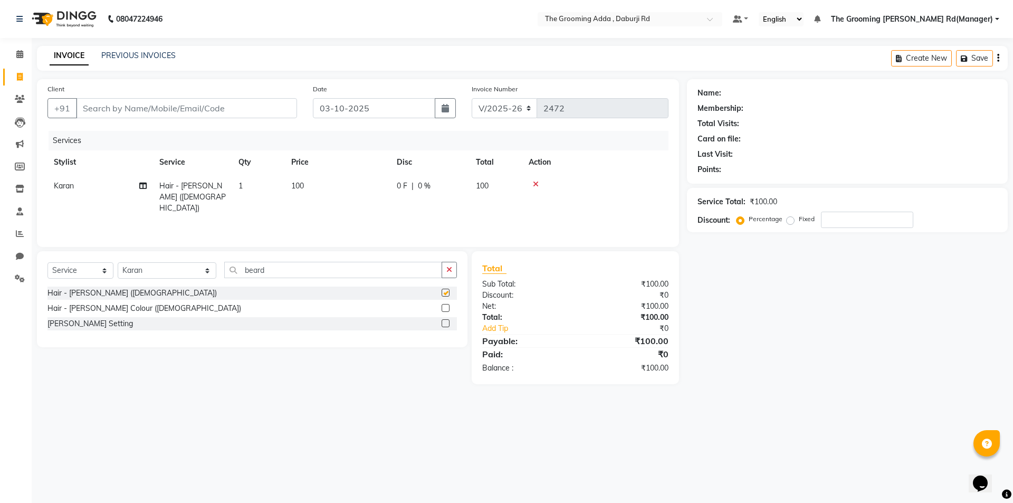
checkbox input "false"
click at [446, 310] on label at bounding box center [446, 308] width 8 height 8
click at [446, 310] on input "checkbox" at bounding box center [445, 308] width 7 height 7
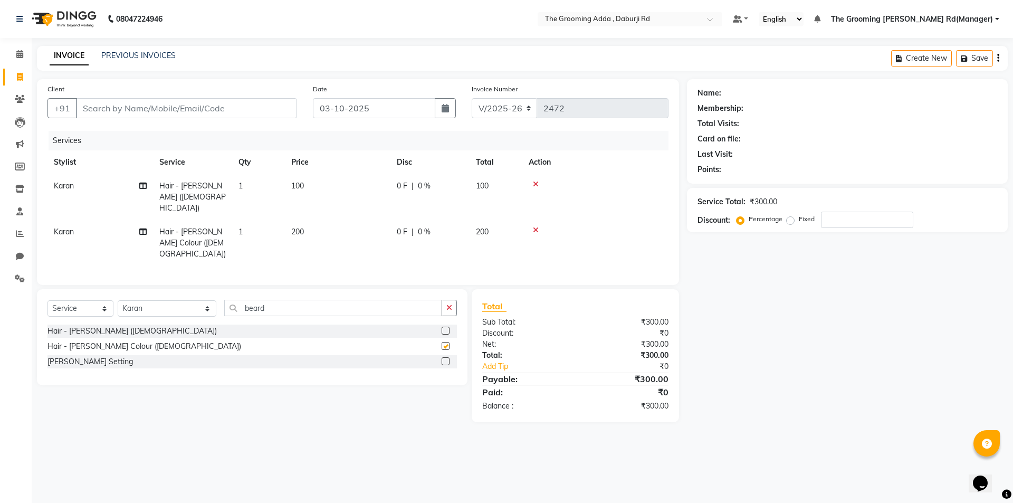
checkbox input "false"
click at [299, 227] on span "200" at bounding box center [297, 231] width 13 height 9
select select "79344"
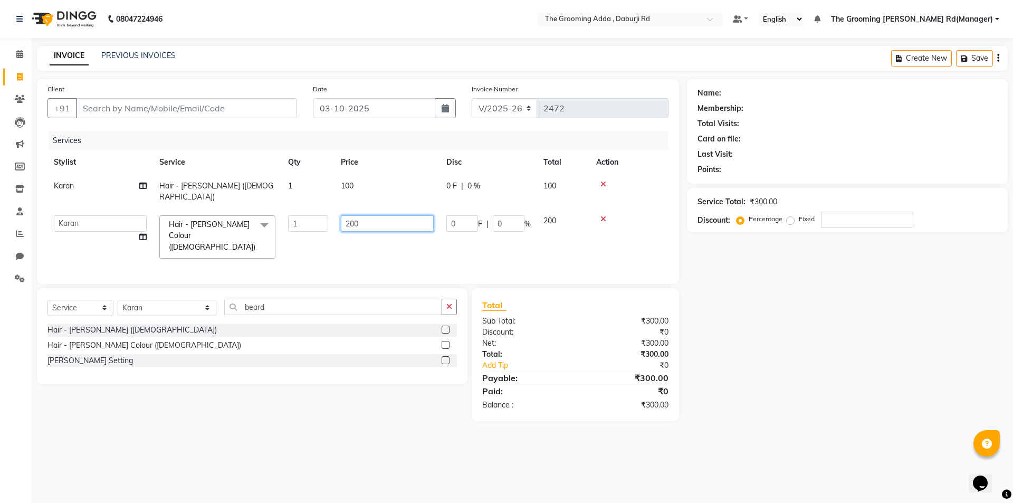
drag, startPoint x: 363, startPoint y: 209, endPoint x: 313, endPoint y: 215, distance: 50.0
click at [313, 215] on tr "[PERSON_NAME] [PERSON_NAME] [PERSON_NAME] [PERSON_NAME] [PERSON_NAME] [PERSON_N…" at bounding box center [357, 237] width 621 height 56
type input "100"
click at [277, 428] on div "08047224946 Select Location × The Grooming Adda , Daburji Rd Default Panel My P…" at bounding box center [506, 251] width 1013 height 503
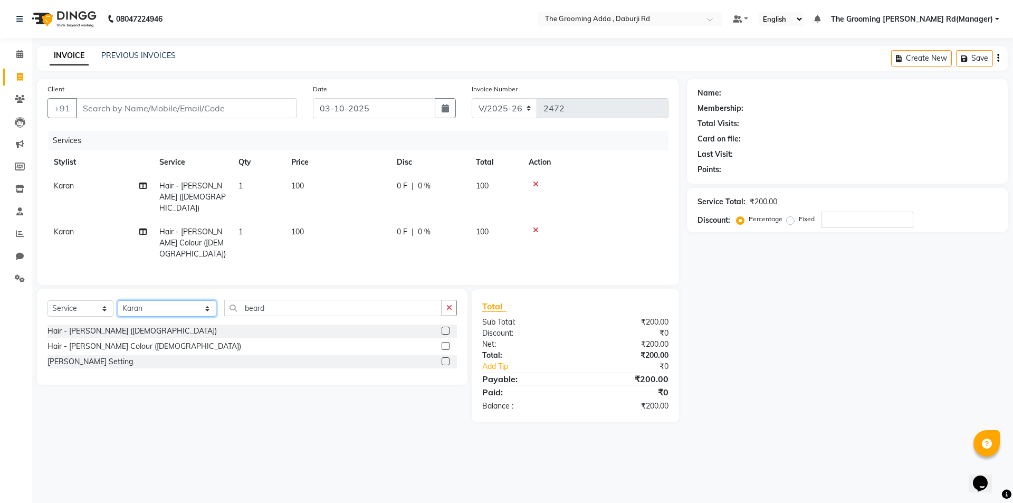
click at [175, 300] on select "Select Stylist [PERSON_NAME] [PERSON_NAME] [PERSON_NAME] [PERSON_NAME] [PERSON_…" at bounding box center [167, 308] width 99 height 16
select select "79352"
click at [118, 300] on select "Select Stylist [PERSON_NAME] [PERSON_NAME] [PERSON_NAME] [PERSON_NAME] [PERSON_…" at bounding box center [167, 308] width 99 height 16
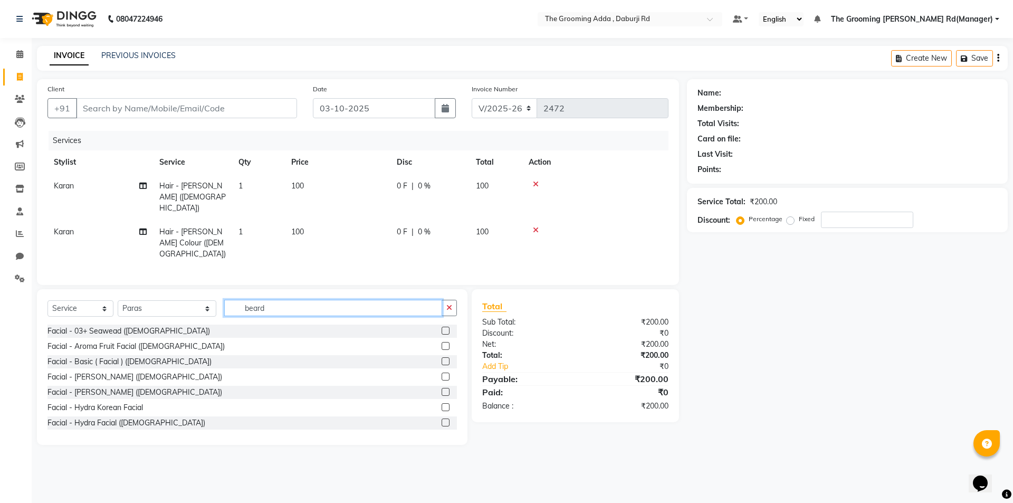
drag, startPoint x: 294, startPoint y: 281, endPoint x: 208, endPoint y: 283, distance: 86.6
click at [208, 300] on div "Select Service Product Membership Package Voucher Prepaid Gift Card Select Styl…" at bounding box center [252, 312] width 410 height 25
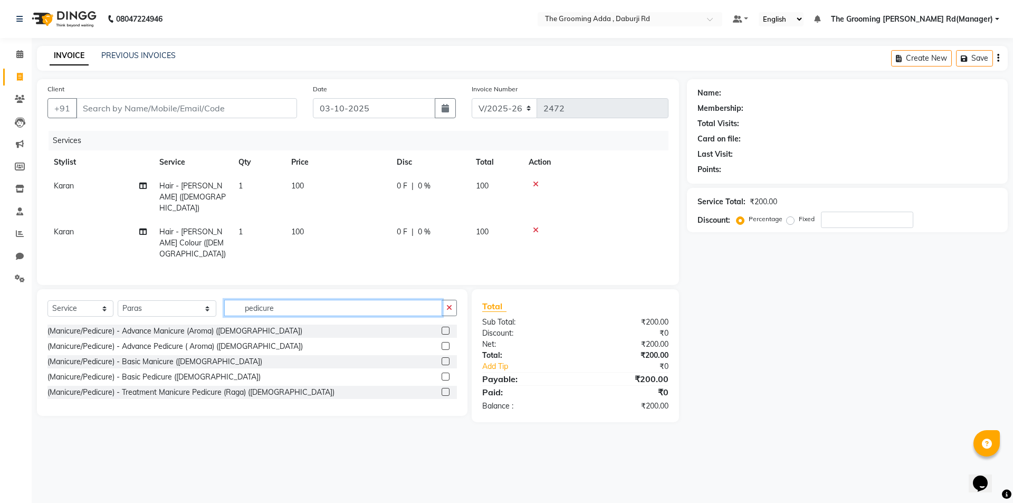
type input "pedicure"
click at [447, 342] on label at bounding box center [446, 346] width 8 height 8
click at [447, 343] on input "checkbox" at bounding box center [445, 346] width 7 height 7
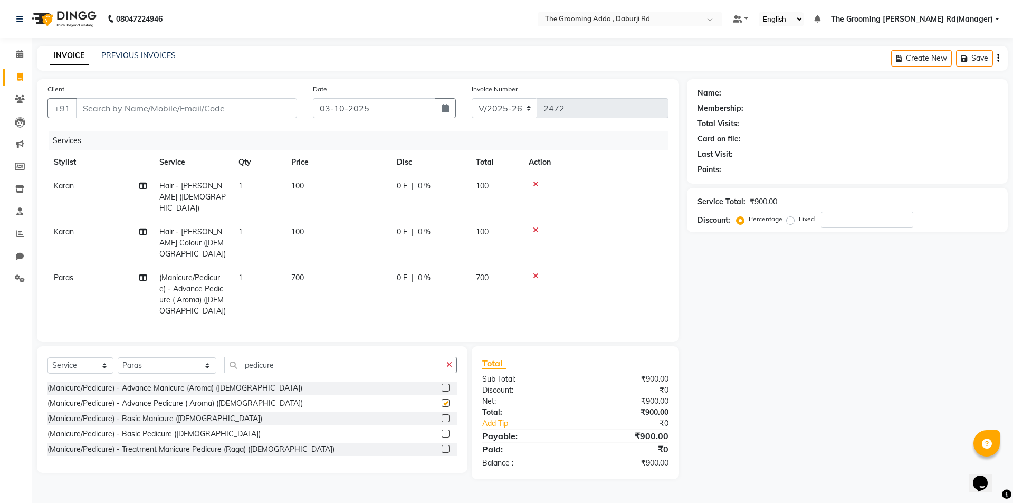
checkbox input "false"
click at [773, 406] on div "Name: Membership: Total Visits: Card on file: Last Visit: Points: Service Total…" at bounding box center [851, 279] width 329 height 400
click at [137, 117] on input "Client" at bounding box center [186, 108] width 221 height 20
paste input "9501775543"
type input "9501775543"
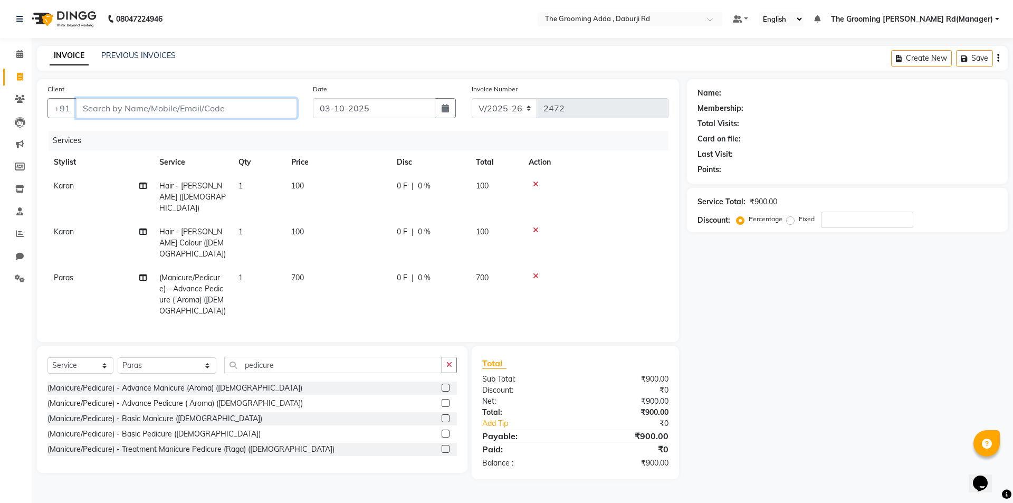
type input "0"
type input "9501775543"
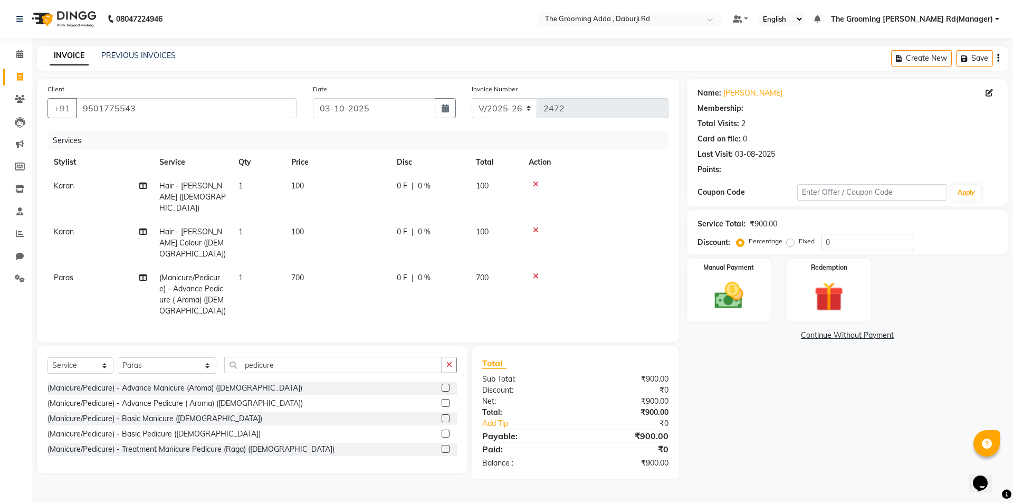
select select "1: Object"
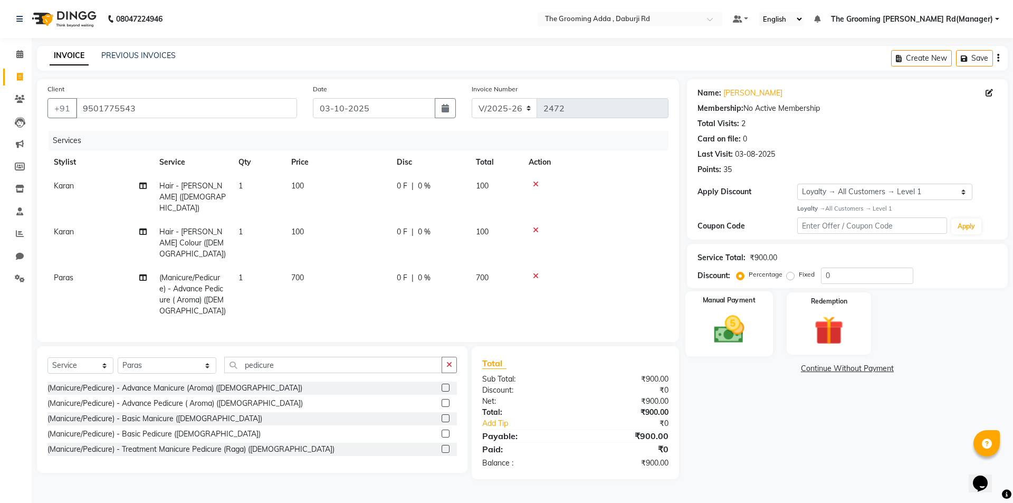
click at [737, 318] on img at bounding box center [729, 329] width 49 height 35
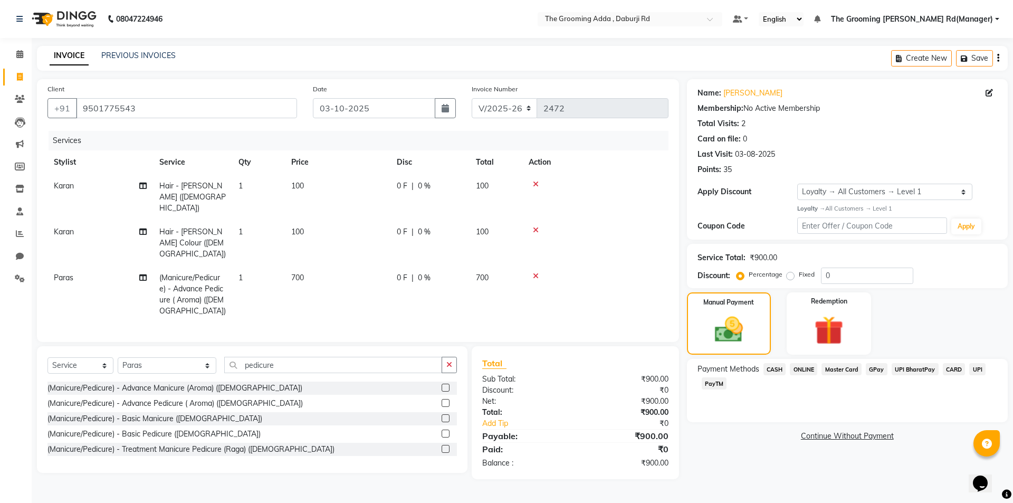
click at [771, 373] on span "CASH" at bounding box center [775, 369] width 23 height 12
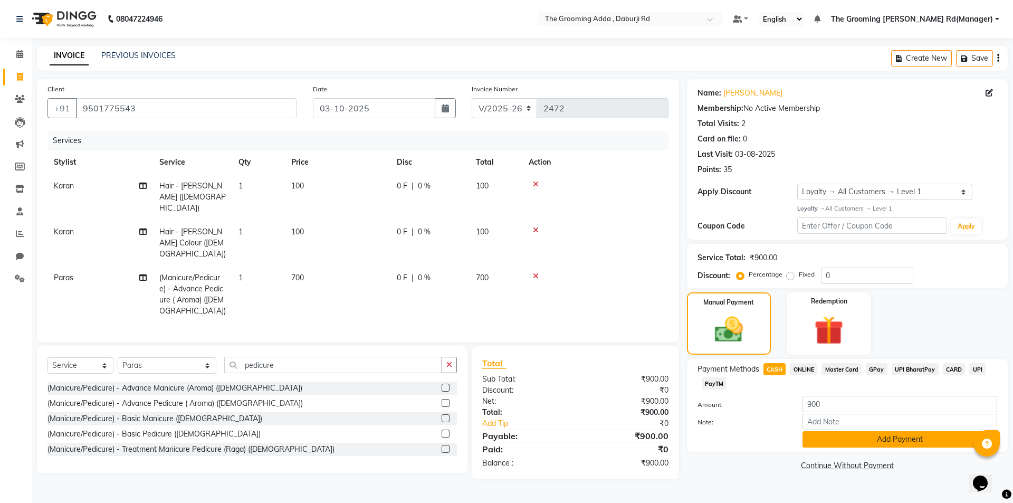
click at [810, 444] on button "Add Payment" at bounding box center [900, 439] width 195 height 16
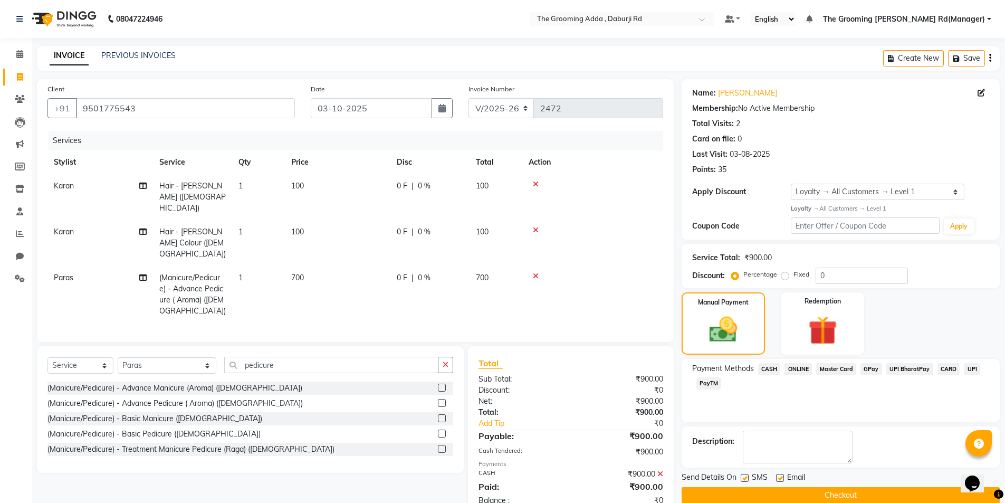
click at [777, 479] on label at bounding box center [780, 478] width 8 height 8
click at [777, 479] on input "checkbox" at bounding box center [779, 478] width 7 height 7
checkbox input "false"
click at [742, 478] on label at bounding box center [745, 478] width 8 height 8
click at [742, 478] on input "checkbox" at bounding box center [744, 478] width 7 height 7
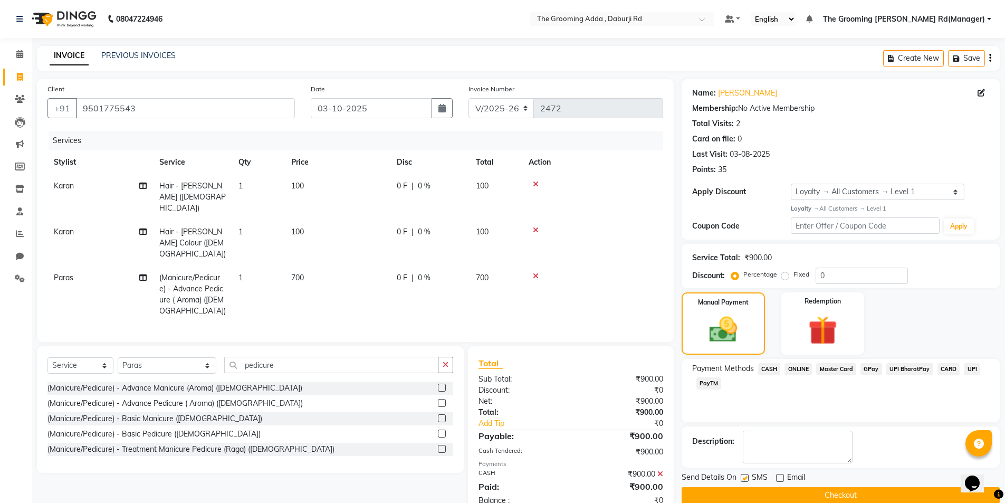
checkbox input "false"
click at [742, 494] on button "Checkout" at bounding box center [841, 495] width 318 height 16
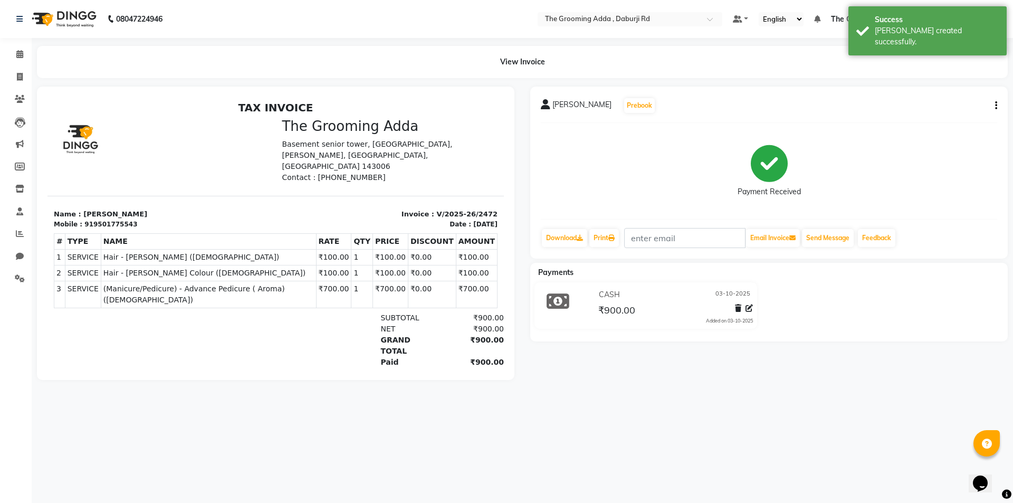
select select "service"
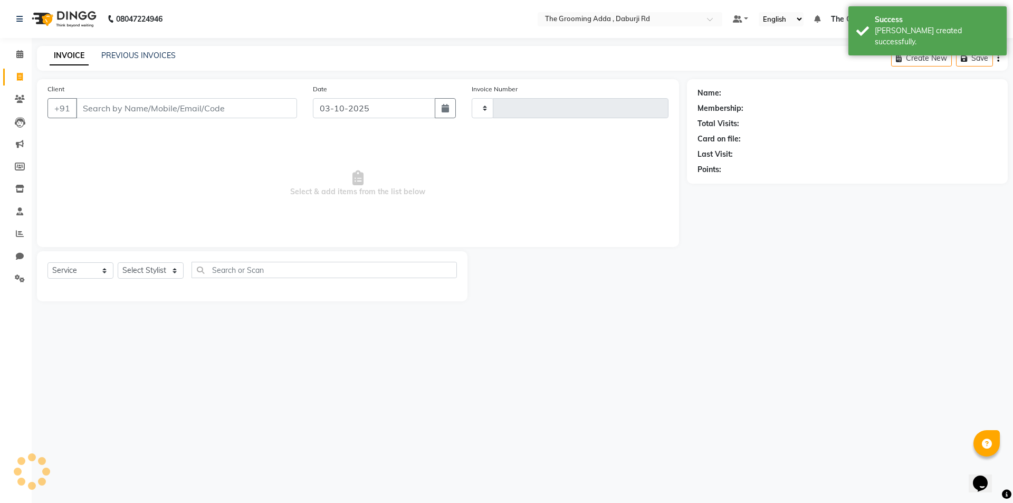
type input "2473"
select select "8001"
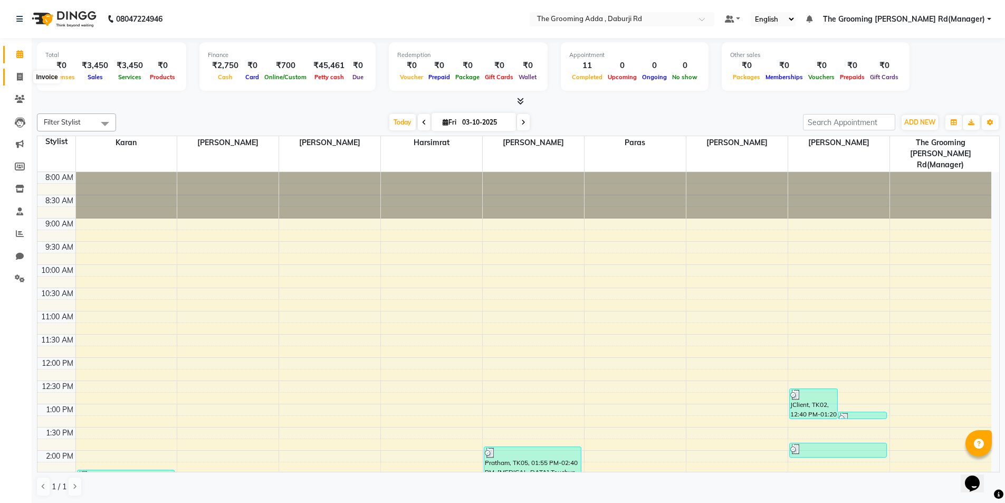
click at [18, 77] on icon at bounding box center [20, 77] width 6 height 8
select select "service"
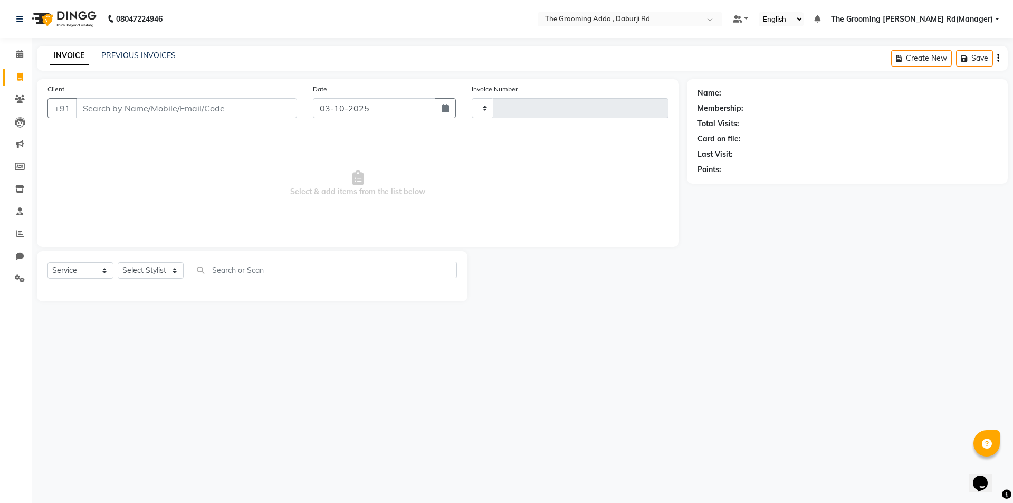
type input "2473"
select select "8001"
drag, startPoint x: 18, startPoint y: 77, endPoint x: 138, endPoint y: 100, distance: 121.5
click at [138, 100] on input "Client" at bounding box center [186, 108] width 221 height 20
type input "9915629418"
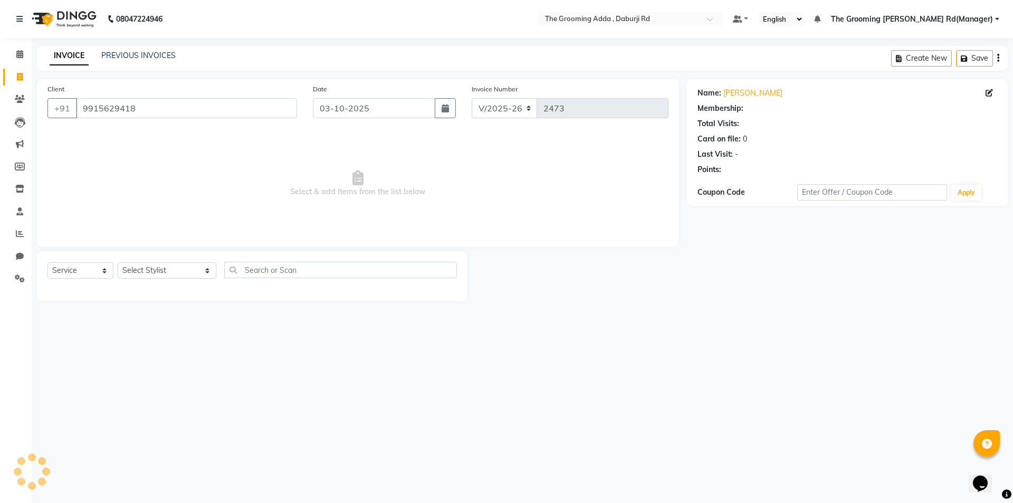
select select "1: Object"
click at [147, 274] on select "Select Stylist [PERSON_NAME] [PERSON_NAME] [PERSON_NAME] [PERSON_NAME] [PERSON_…" at bounding box center [167, 270] width 99 height 16
select select "79350"
click at [118, 262] on select "Select Stylist [PERSON_NAME] [PERSON_NAME] [PERSON_NAME] [PERSON_NAME] [PERSON_…" at bounding box center [167, 270] width 99 height 16
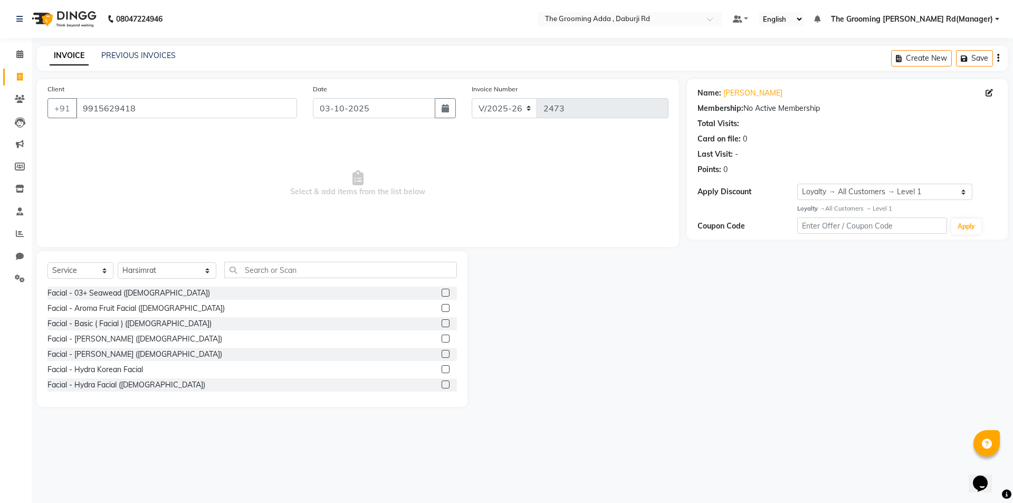
click at [238, 280] on div "Select Service Product Membership Package Voucher Prepaid Gift Card Select Styl…" at bounding box center [252, 274] width 410 height 25
click at [242, 271] on input "text" at bounding box center [340, 270] width 233 height 16
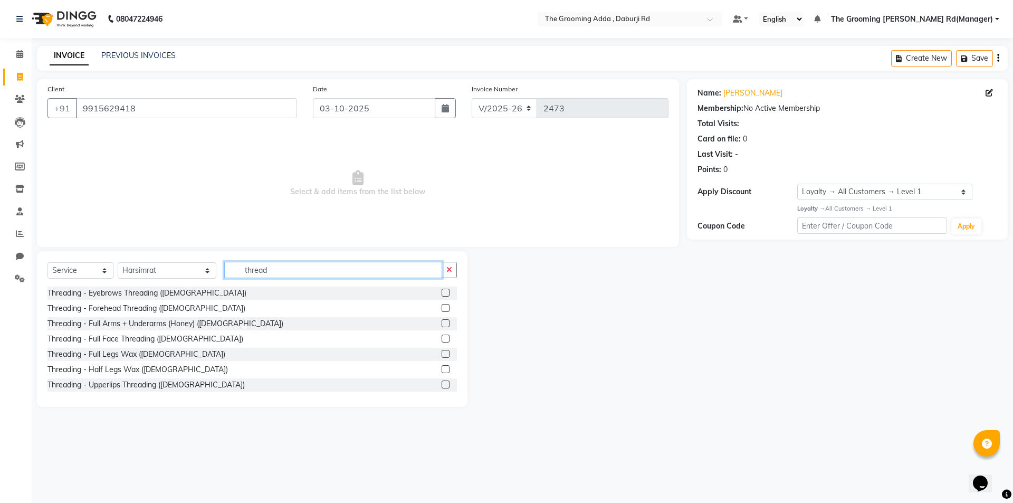
type input "thread"
click at [442, 335] on label at bounding box center [446, 339] width 8 height 8
click at [442, 336] on input "checkbox" at bounding box center [445, 339] width 7 height 7
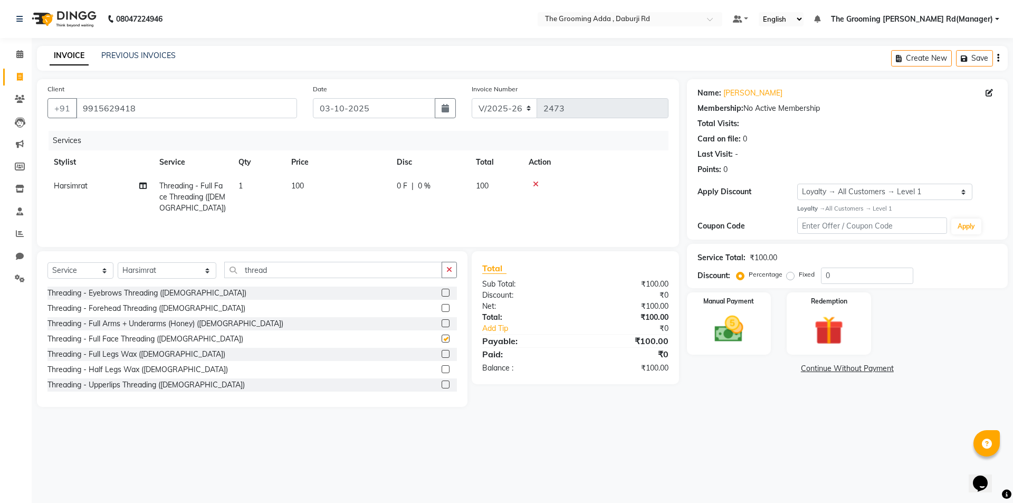
checkbox input "false"
click at [741, 337] on img at bounding box center [729, 329] width 49 height 35
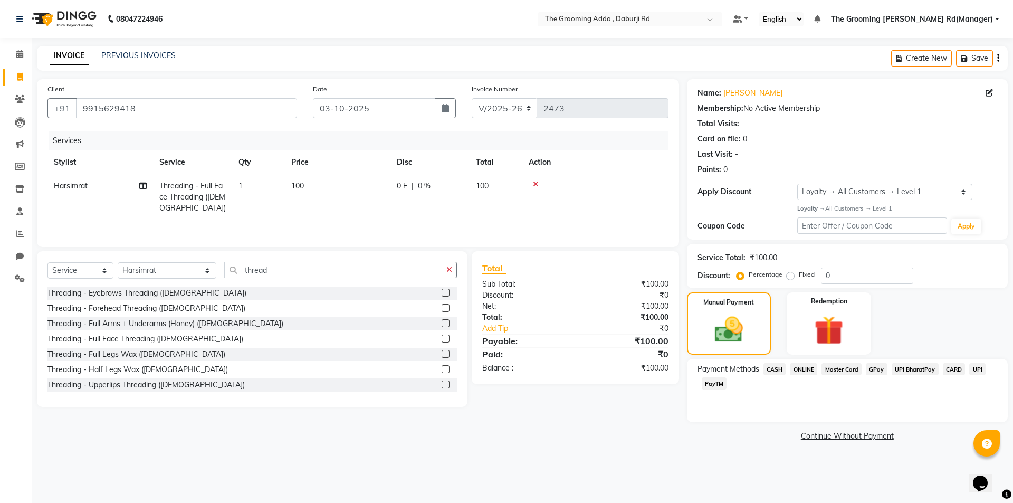
click at [776, 370] on span "CASH" at bounding box center [775, 369] width 23 height 12
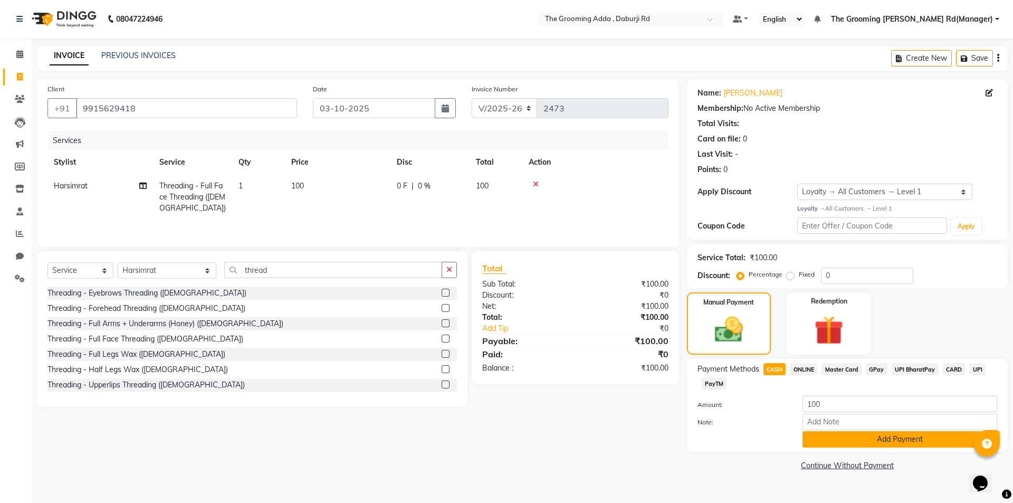
click at [820, 439] on button "Add Payment" at bounding box center [900, 439] width 195 height 16
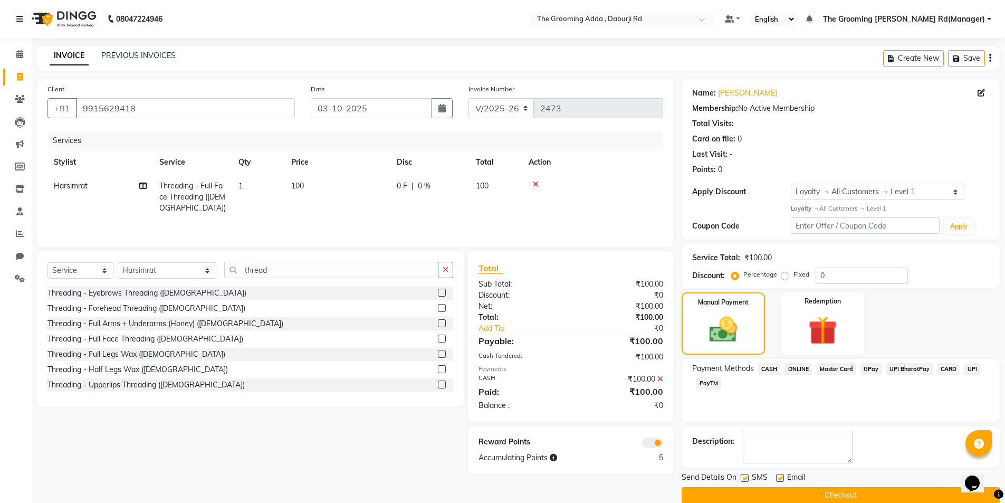
click at [784, 477] on label at bounding box center [780, 478] width 8 height 8
click at [783, 477] on input "checkbox" at bounding box center [779, 478] width 7 height 7
checkbox input "false"
drag, startPoint x: 740, startPoint y: 478, endPoint x: 749, endPoint y: 477, distance: 9.1
click at [741, 477] on label at bounding box center [745, 478] width 8 height 8
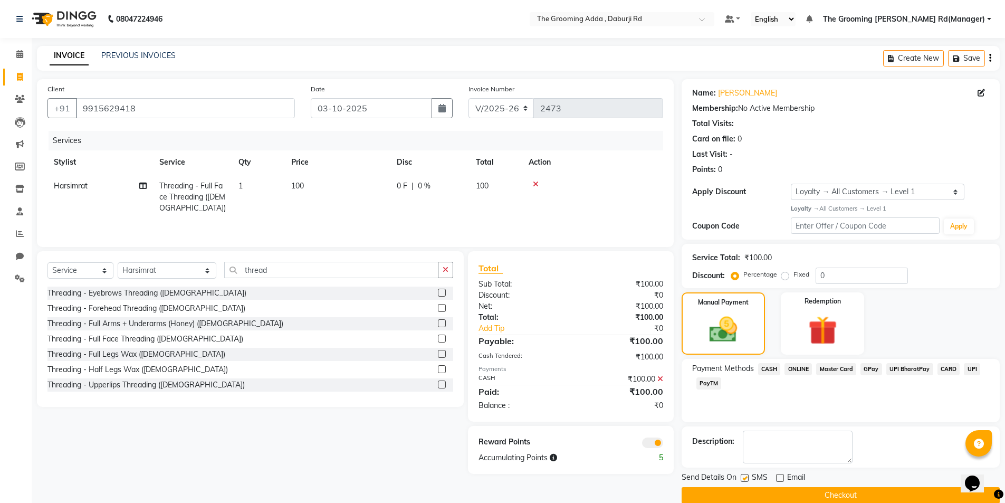
click at [741, 477] on input "checkbox" at bounding box center [744, 478] width 7 height 7
checkbox input "false"
click at [751, 477] on div "SMS" at bounding box center [758, 478] width 35 height 13
click at [757, 491] on button "Checkout" at bounding box center [841, 495] width 318 height 16
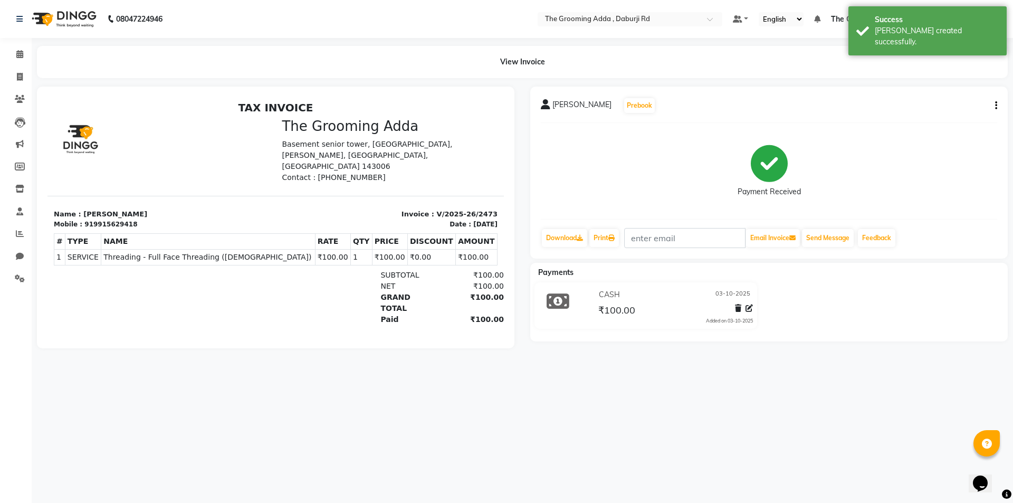
select select "service"
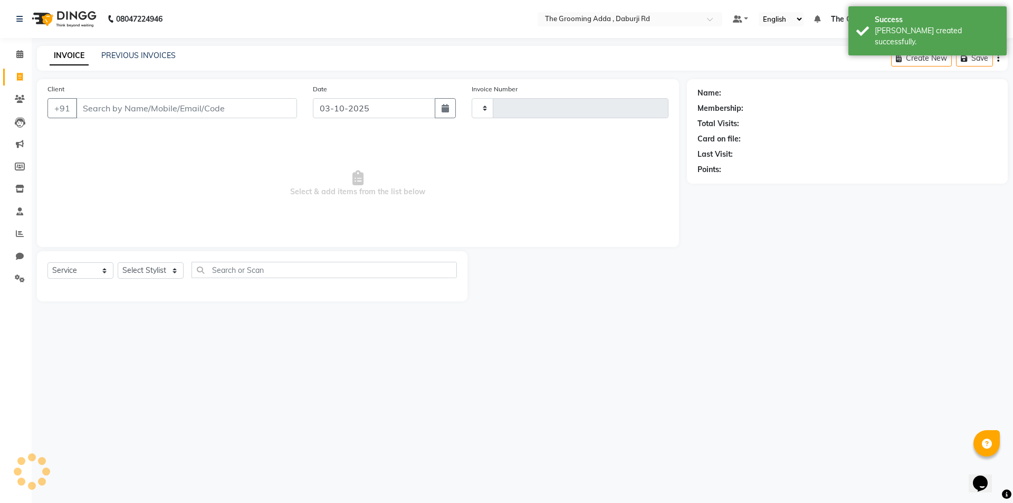
type input "2474"
select select "8001"
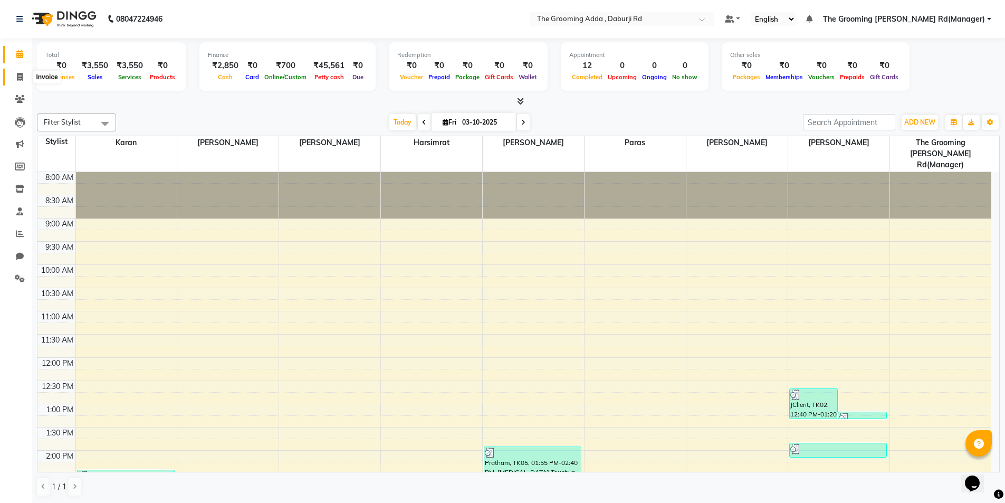
click at [21, 73] on icon at bounding box center [20, 77] width 6 height 8
select select "service"
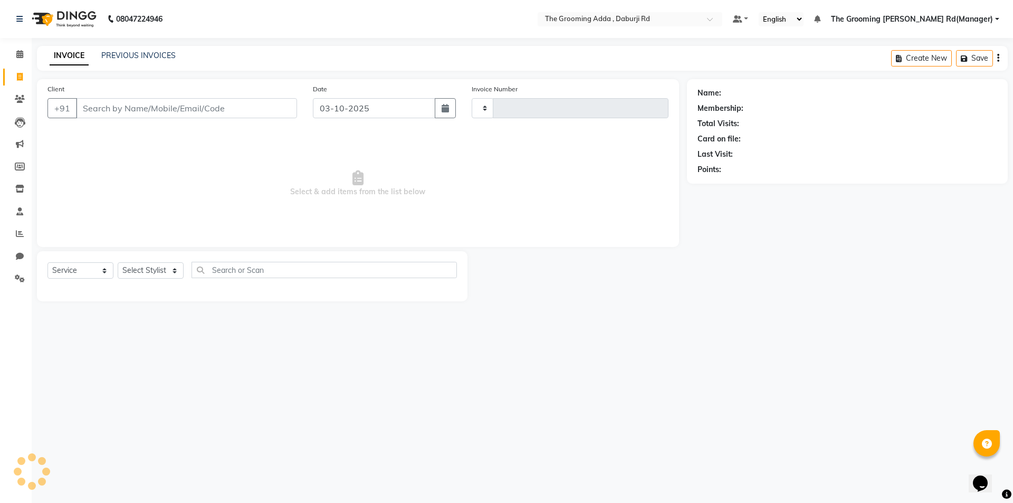
type input "2474"
select select "8001"
click at [152, 269] on select "Select Stylist [PERSON_NAME] [PERSON_NAME] [PERSON_NAME] [PERSON_NAME] [PERSON_…" at bounding box center [167, 270] width 99 height 16
select select "79353"
click at [118, 262] on select "Select Stylist [PERSON_NAME] [PERSON_NAME] [PERSON_NAME] [PERSON_NAME] [PERSON_…" at bounding box center [167, 270] width 99 height 16
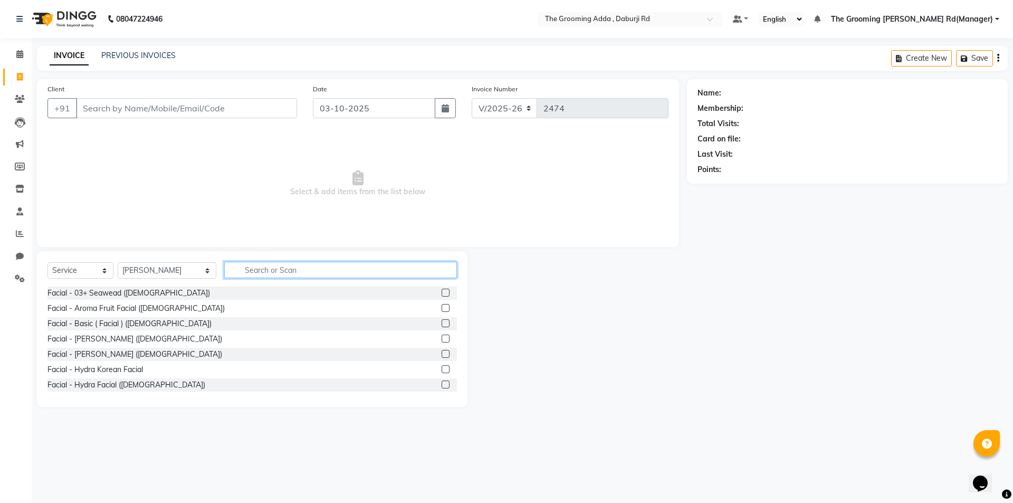
click at [242, 271] on input "text" at bounding box center [340, 270] width 233 height 16
type input "thread"
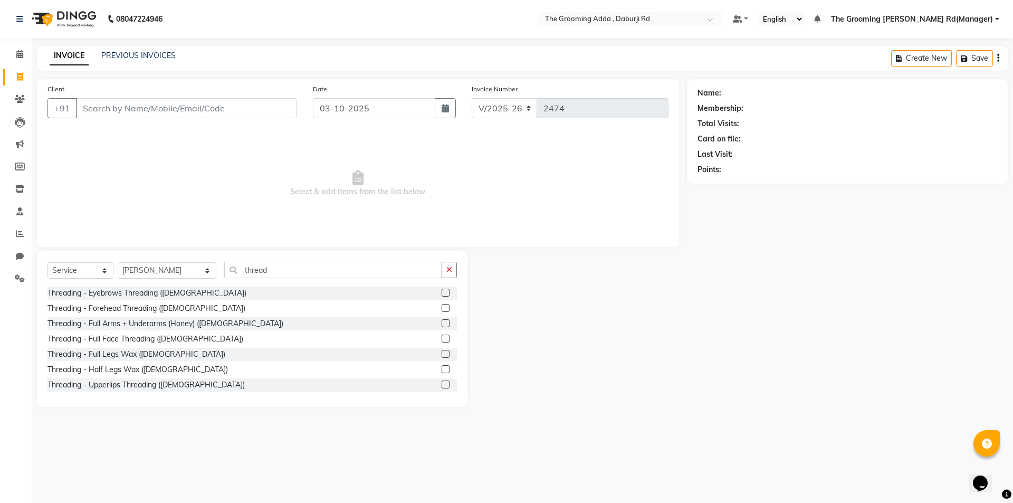
click at [442, 336] on label at bounding box center [446, 339] width 8 height 8
click at [442, 336] on input "checkbox" at bounding box center [445, 339] width 7 height 7
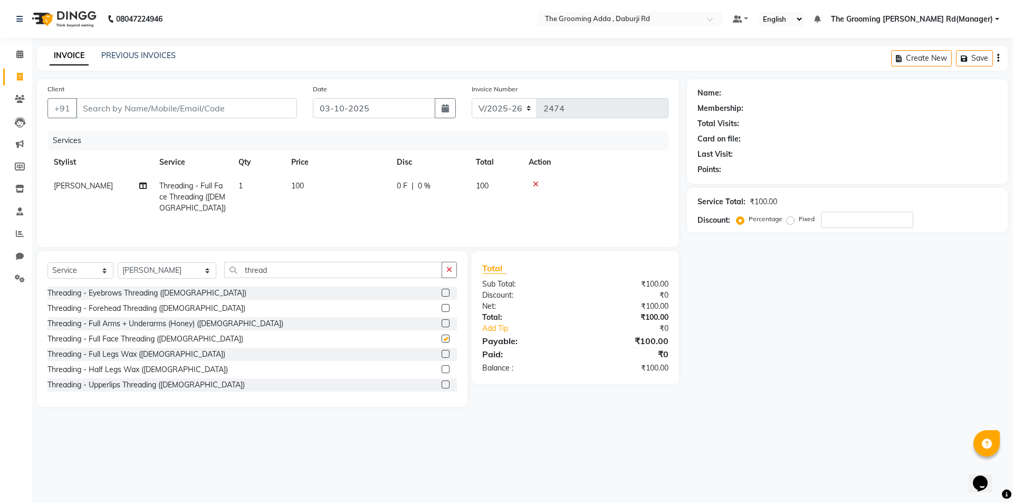
checkbox input "false"
click at [127, 113] on input "Client" at bounding box center [186, 108] width 221 height 20
click at [97, 107] on input "Client" at bounding box center [186, 108] width 221 height 20
paste input "7740057087"
type input "7740057087"
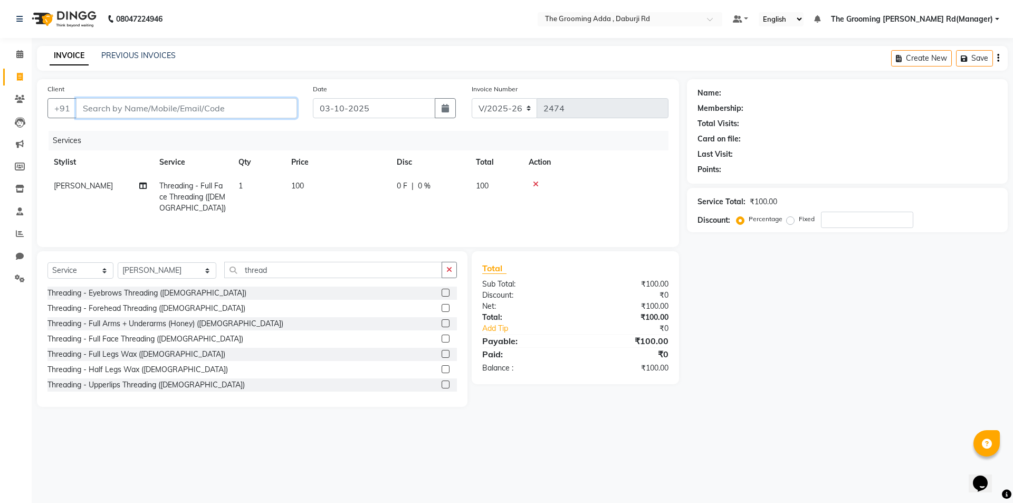
type input "0"
type input "7740057087"
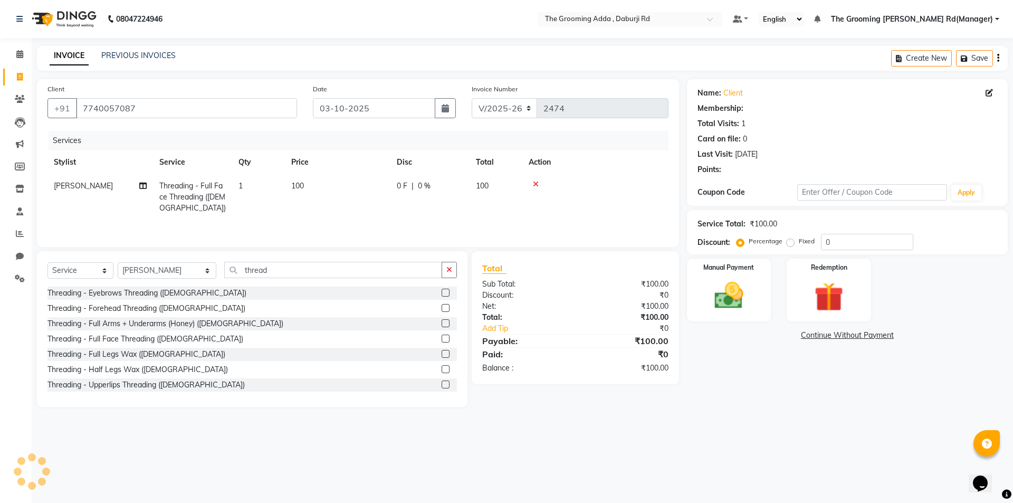
select select "1: Object"
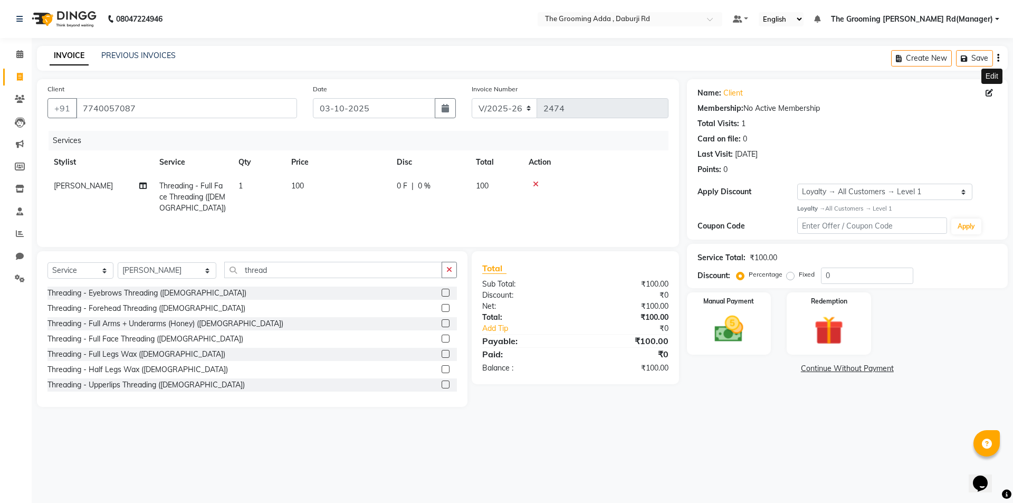
click at [988, 91] on icon at bounding box center [989, 92] width 7 height 7
select select "[DEMOGRAPHIC_DATA]"
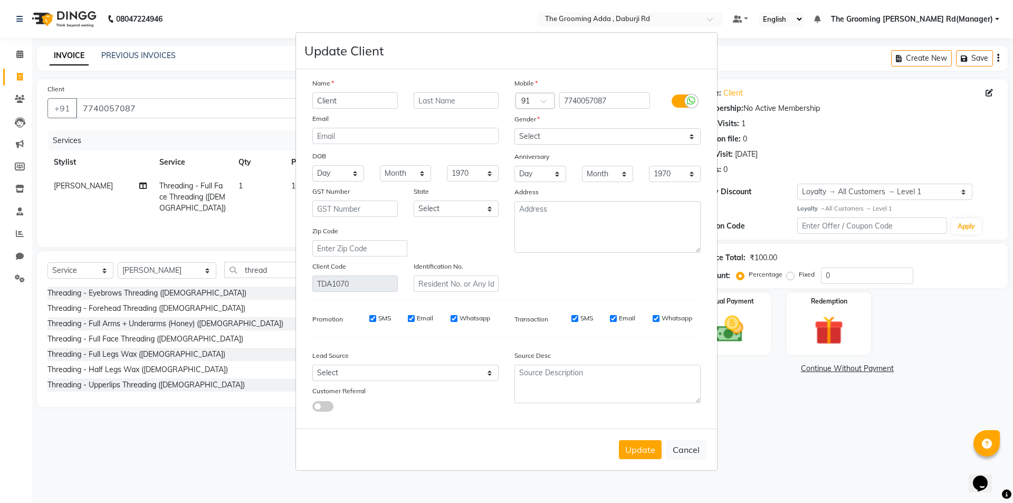
drag, startPoint x: 370, startPoint y: 102, endPoint x: 309, endPoint y: 101, distance: 61.2
click at [309, 101] on div "Client" at bounding box center [355, 100] width 101 height 16
type input "[PERSON_NAME]"
click at [636, 454] on button "Update" at bounding box center [640, 449] width 43 height 19
select select
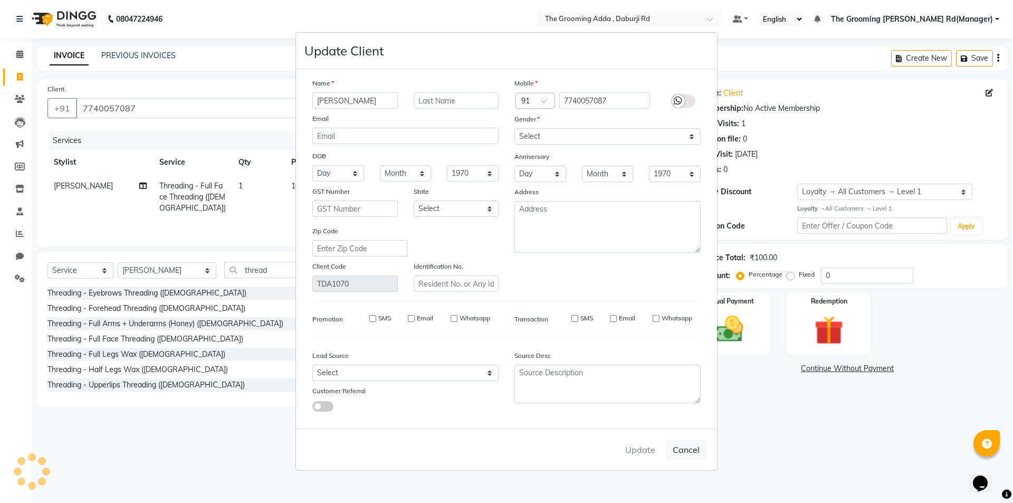
select select
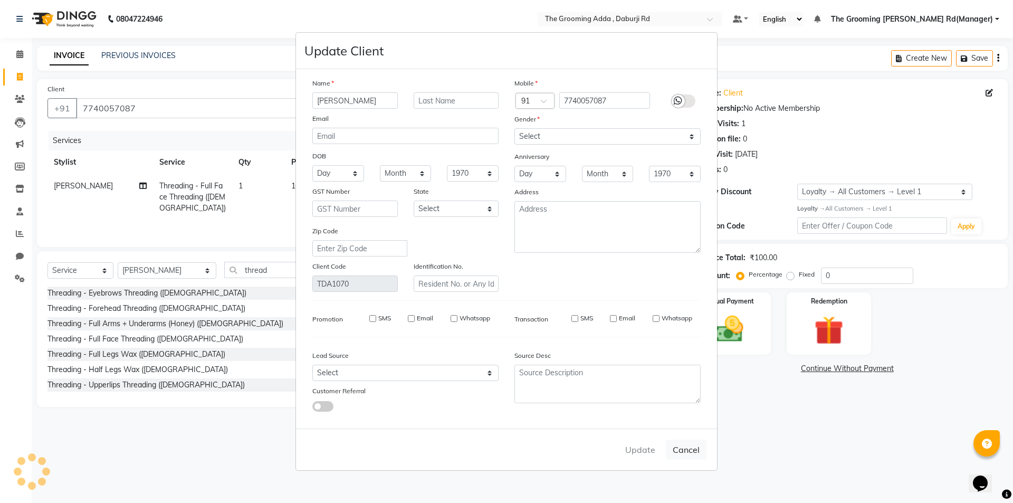
select select
checkbox input "false"
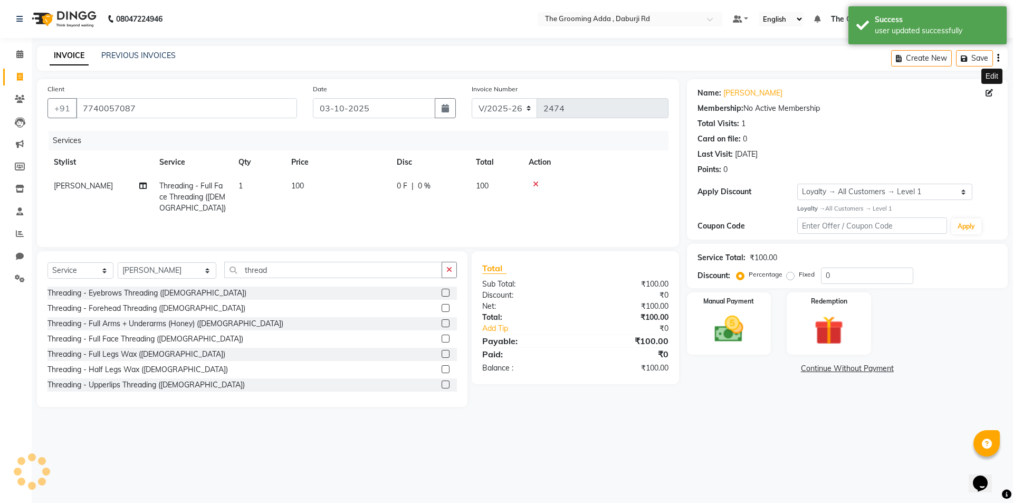
select select "1: Object"
click at [745, 326] on img at bounding box center [729, 329] width 49 height 35
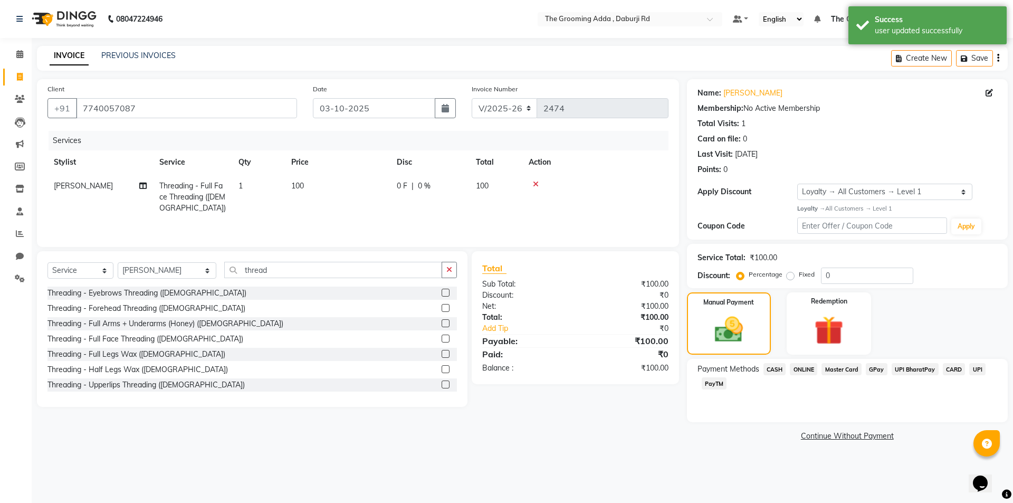
click at [772, 369] on span "CASH" at bounding box center [775, 369] width 23 height 12
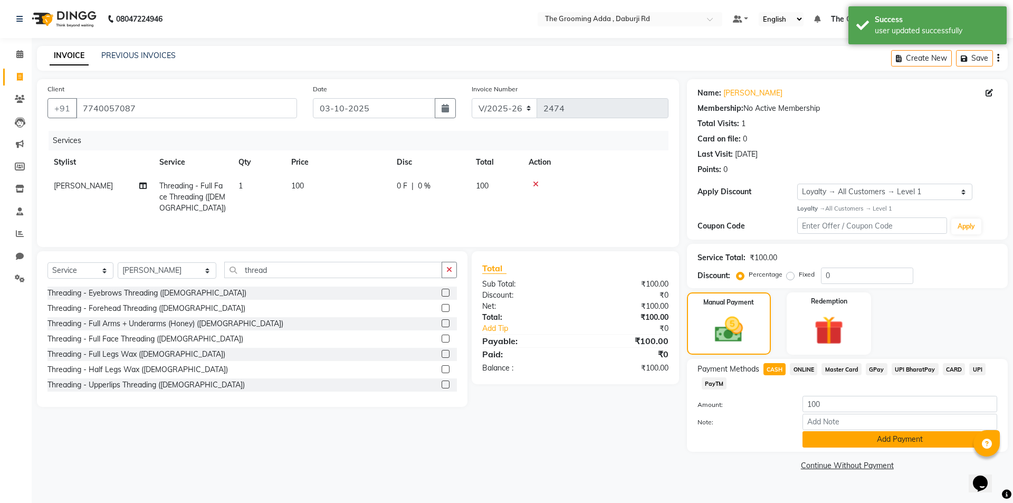
click at [820, 440] on button "Add Payment" at bounding box center [900, 439] width 195 height 16
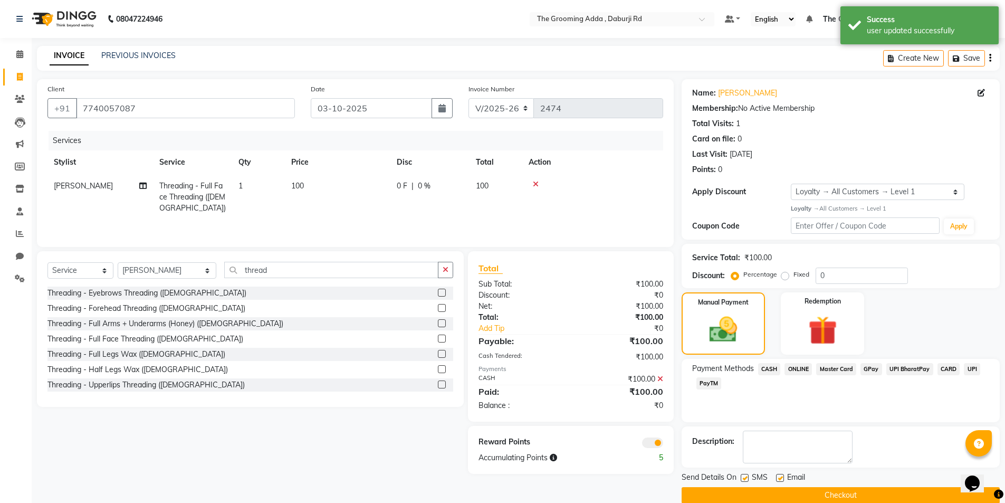
click at [780, 480] on label at bounding box center [780, 478] width 8 height 8
click at [780, 480] on input "checkbox" at bounding box center [779, 478] width 7 height 7
checkbox input "false"
click at [747, 477] on label at bounding box center [745, 478] width 8 height 8
click at [747, 477] on input "checkbox" at bounding box center [744, 478] width 7 height 7
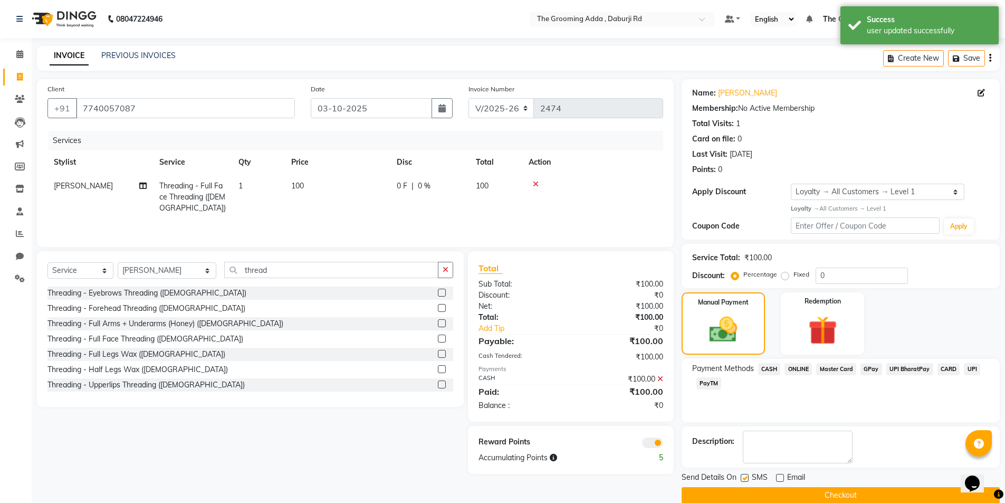
checkbox input "false"
click at [737, 495] on button "Checkout" at bounding box center [841, 495] width 318 height 16
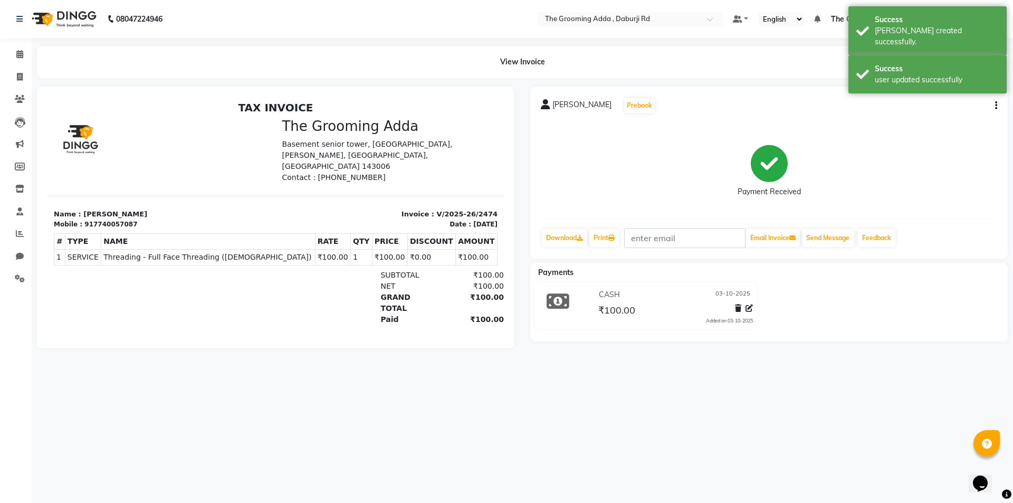
select select "8001"
select select "service"
